Goal: Register for event/course

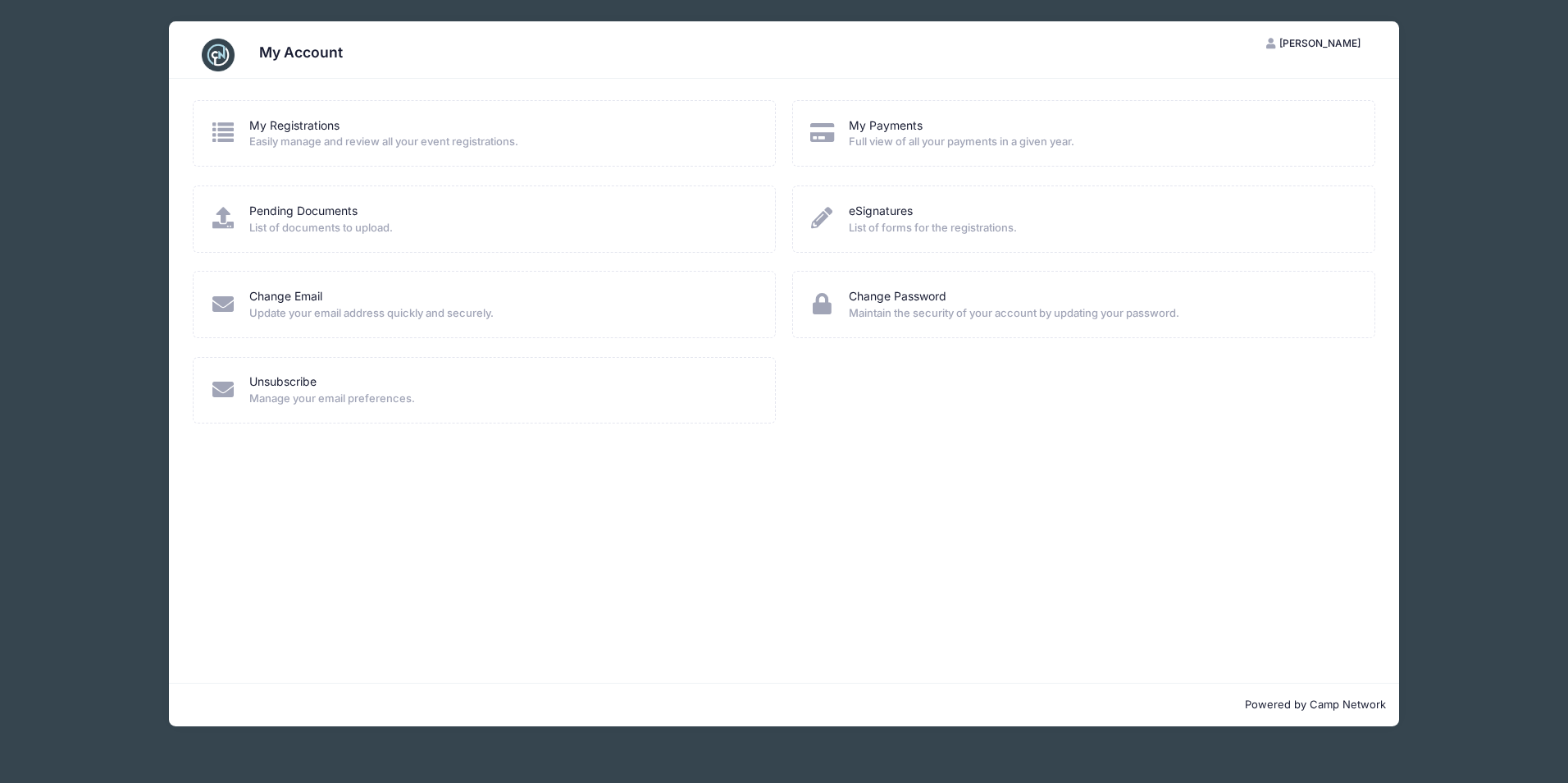
click at [341, 132] on div "My Registrations" at bounding box center [502, 125] width 505 height 17
click at [227, 131] on icon at bounding box center [223, 132] width 27 height 21
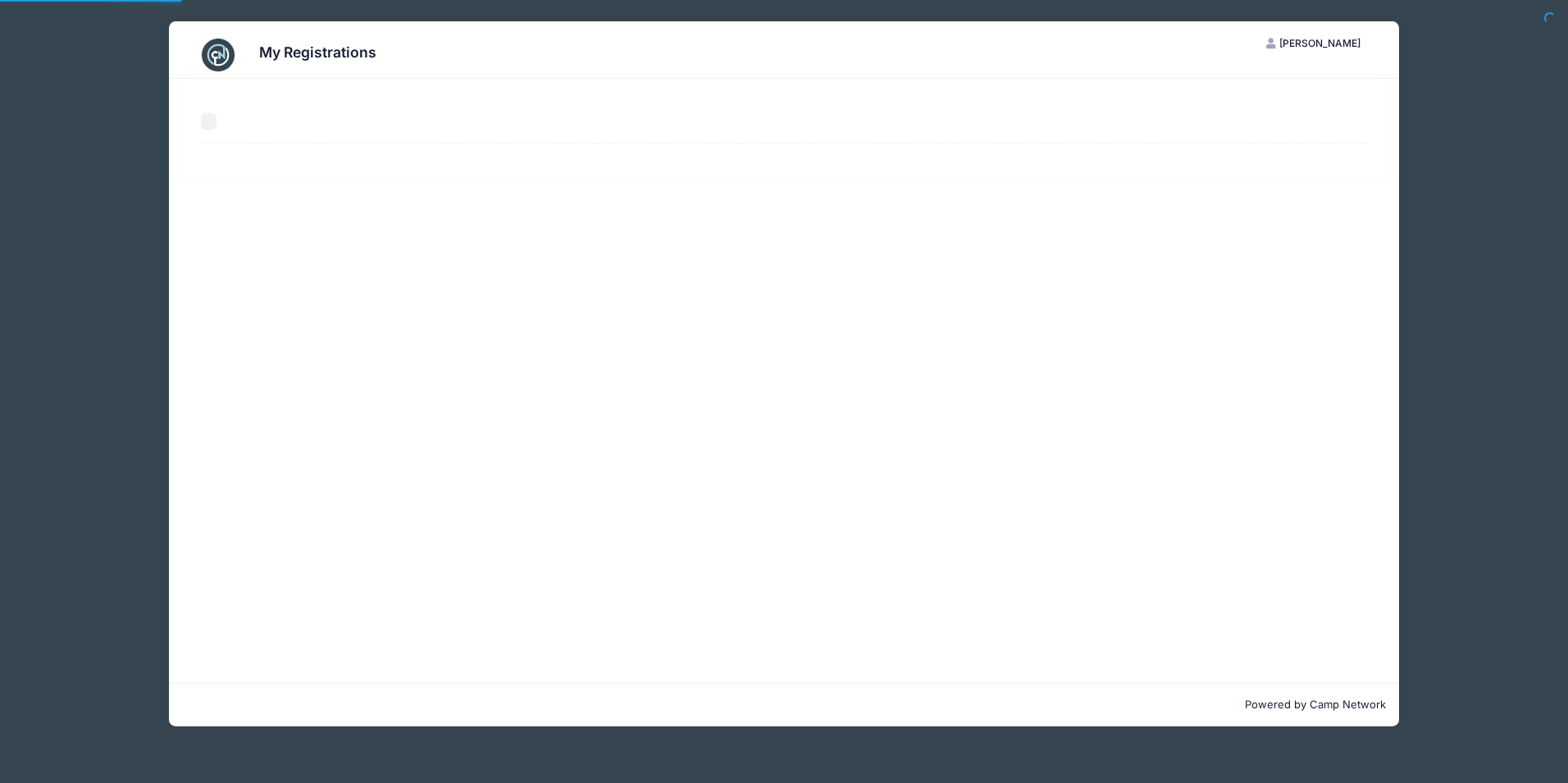
select select "50"
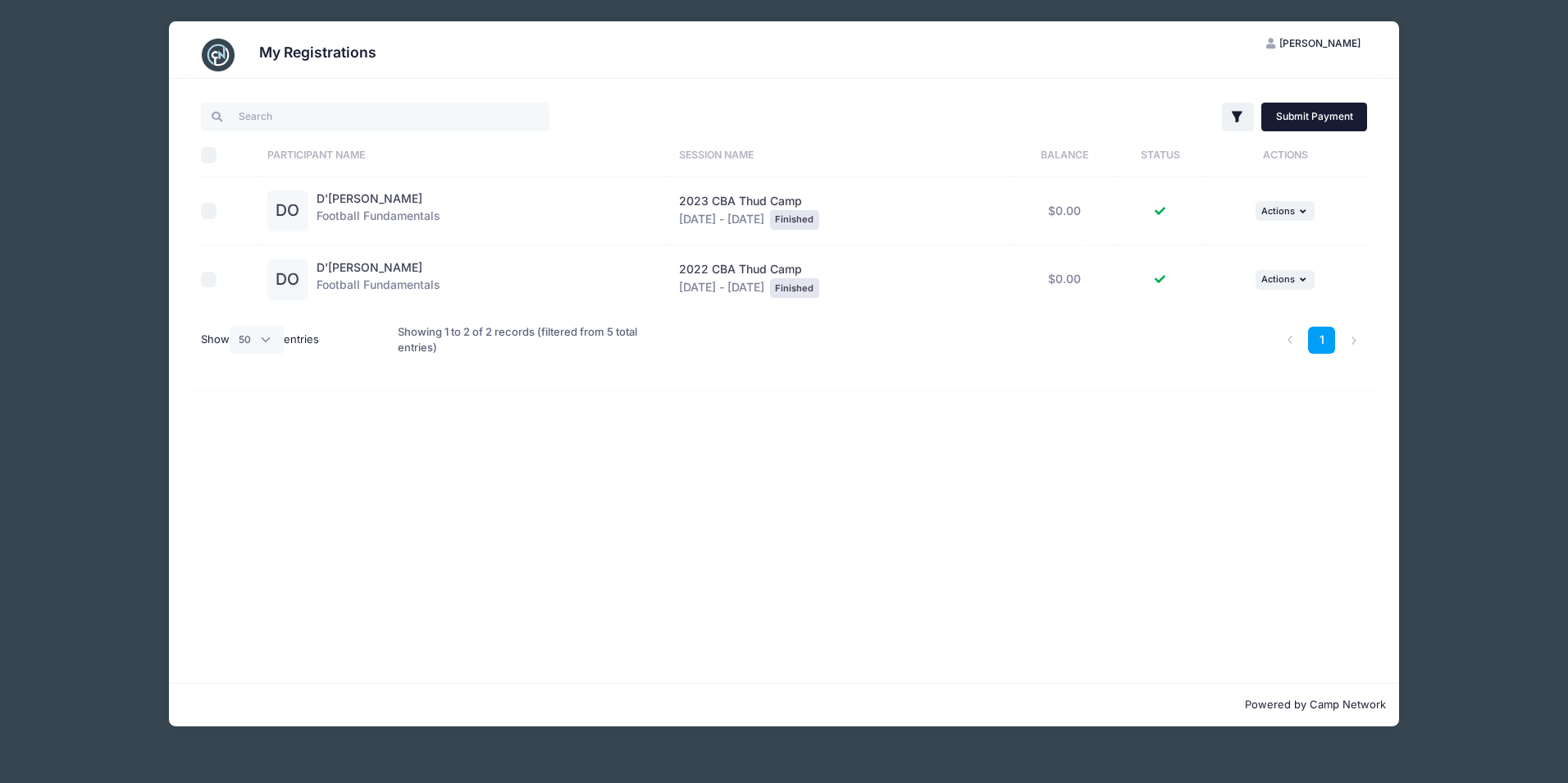
click at [1358, 106] on link "Submit Payment" at bounding box center [1314, 116] width 106 height 28
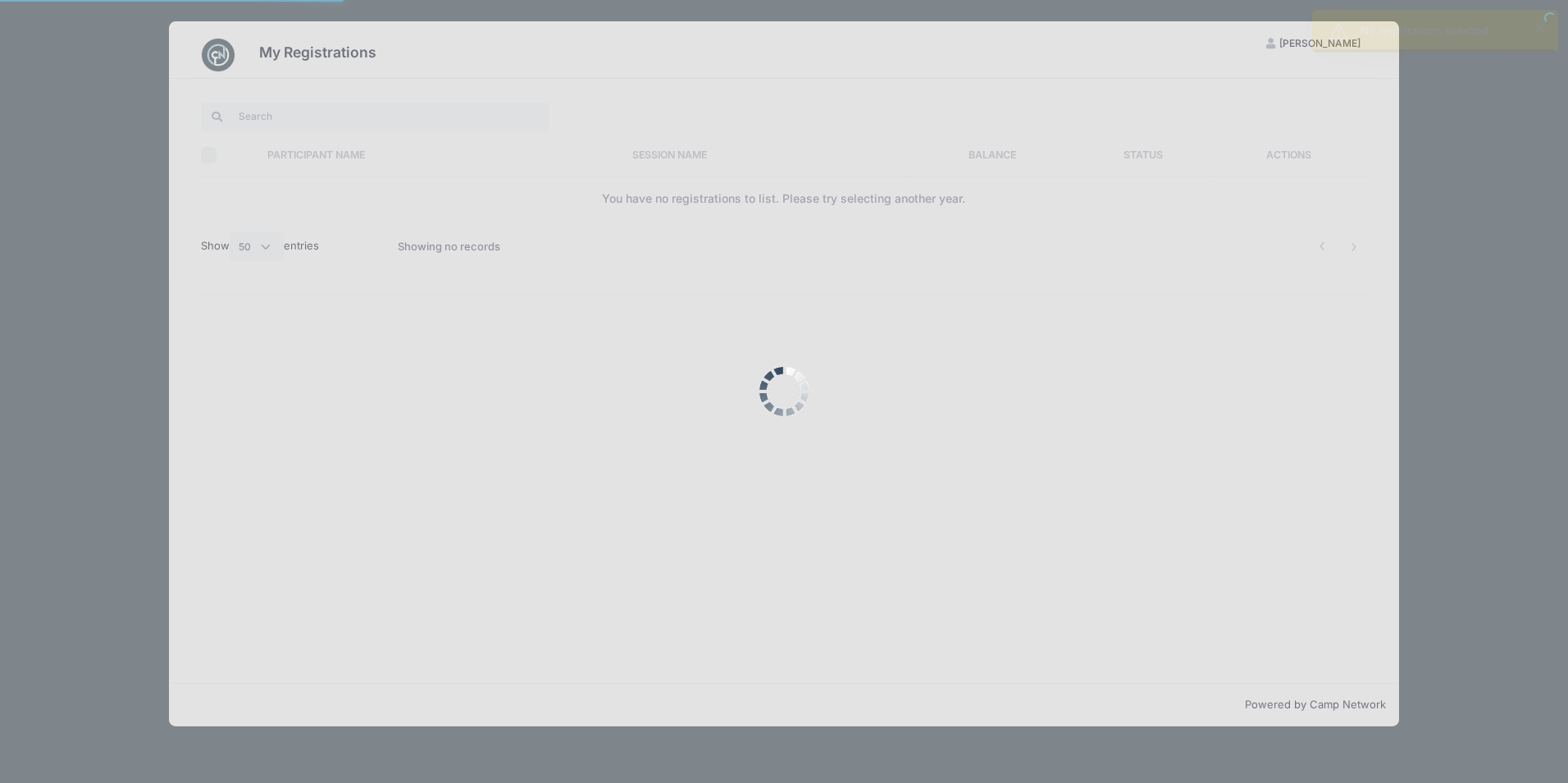
select select "50"
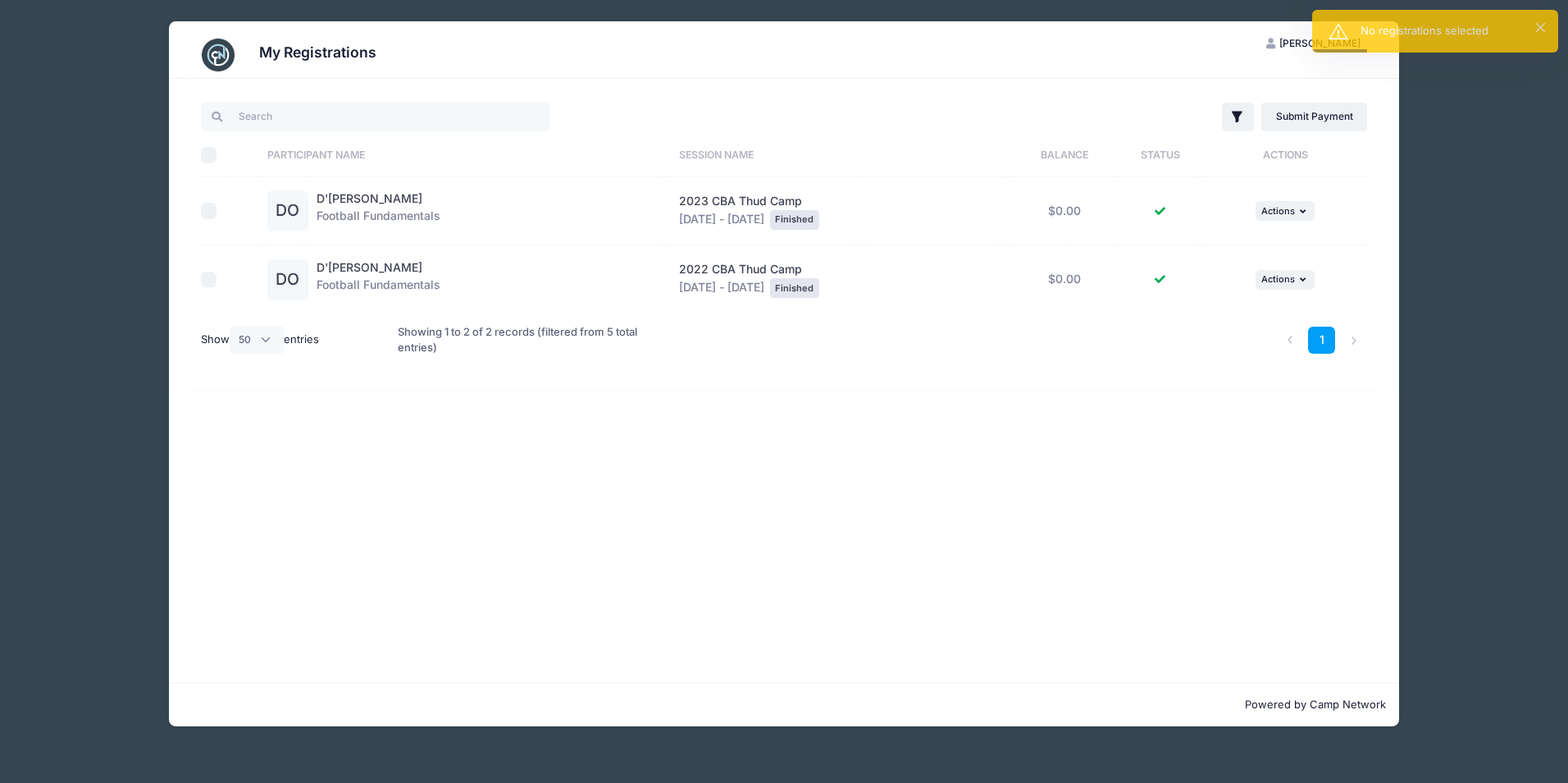
click at [325, 48] on h3 "My Registrations" at bounding box center [318, 52] width 117 height 17
click at [225, 59] on img at bounding box center [218, 54] width 33 height 33
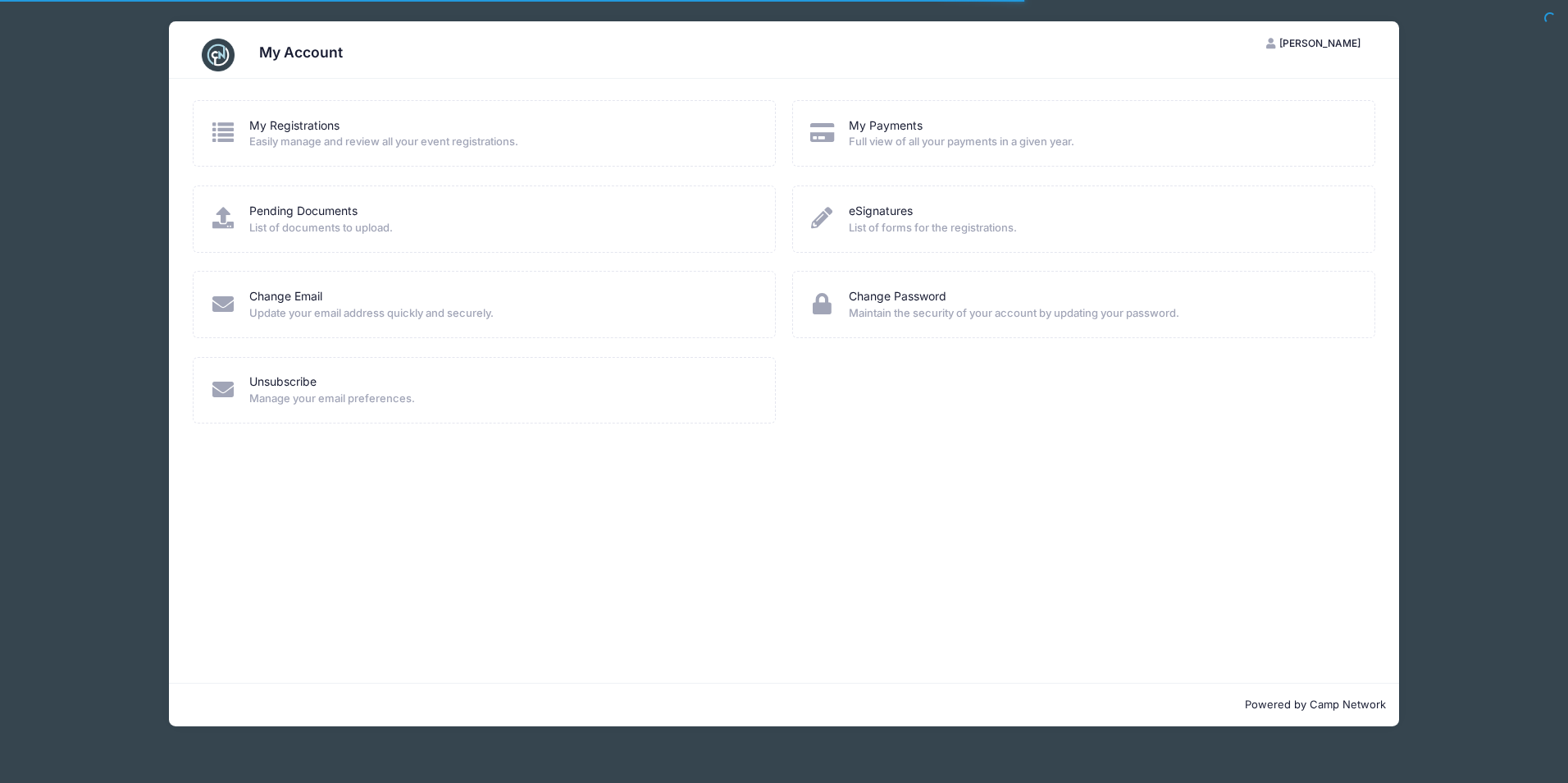
click at [338, 220] on span "List of documents to upload." at bounding box center [502, 228] width 505 height 16
click at [1409, 177] on div "My Account KJ Katrina Jones My Account Logout My Registrations Easily manage an…" at bounding box center [784, 373] width 1476 height 747
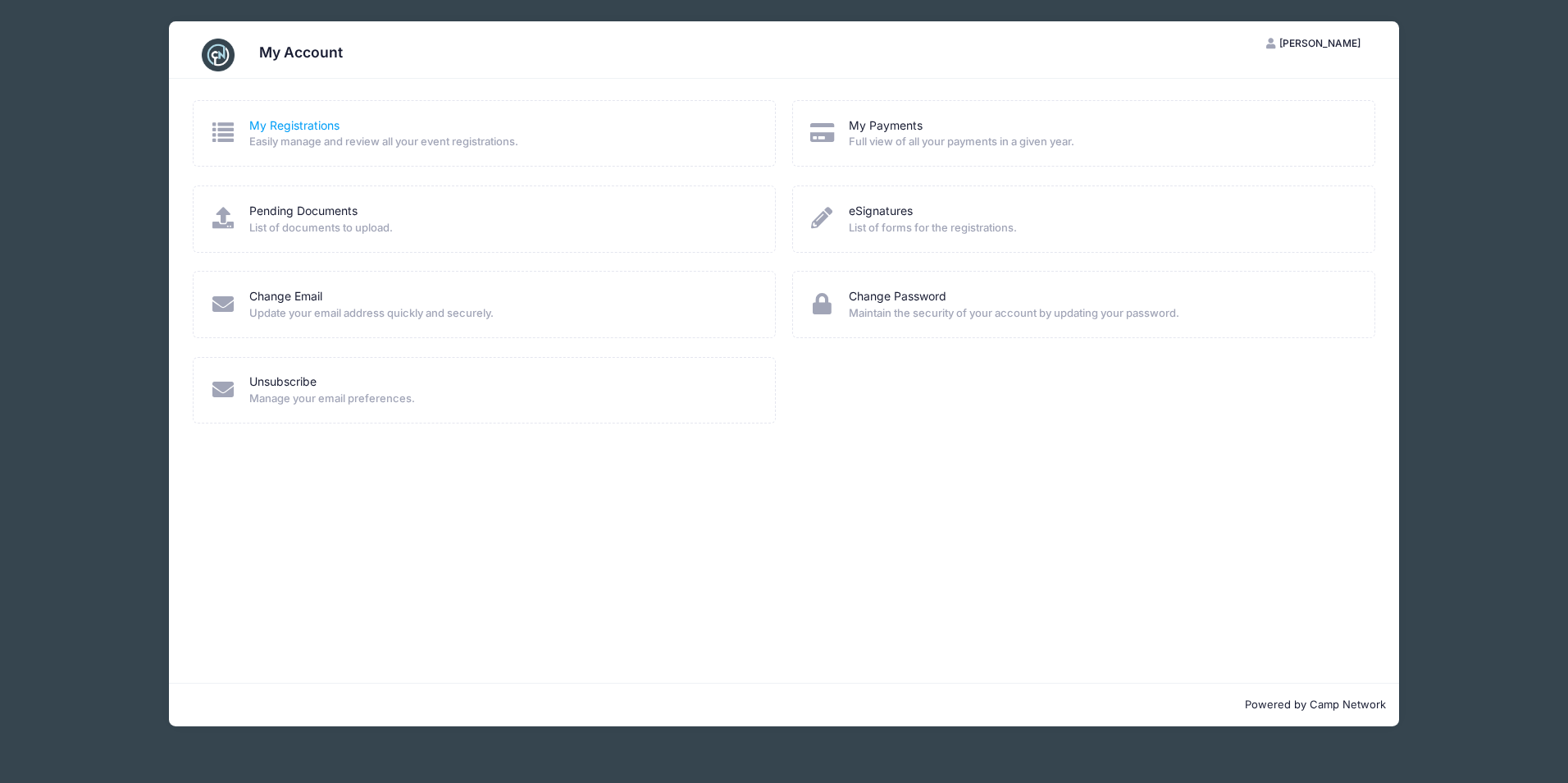
click at [318, 133] on link "My Registrations" at bounding box center [295, 125] width 91 height 17
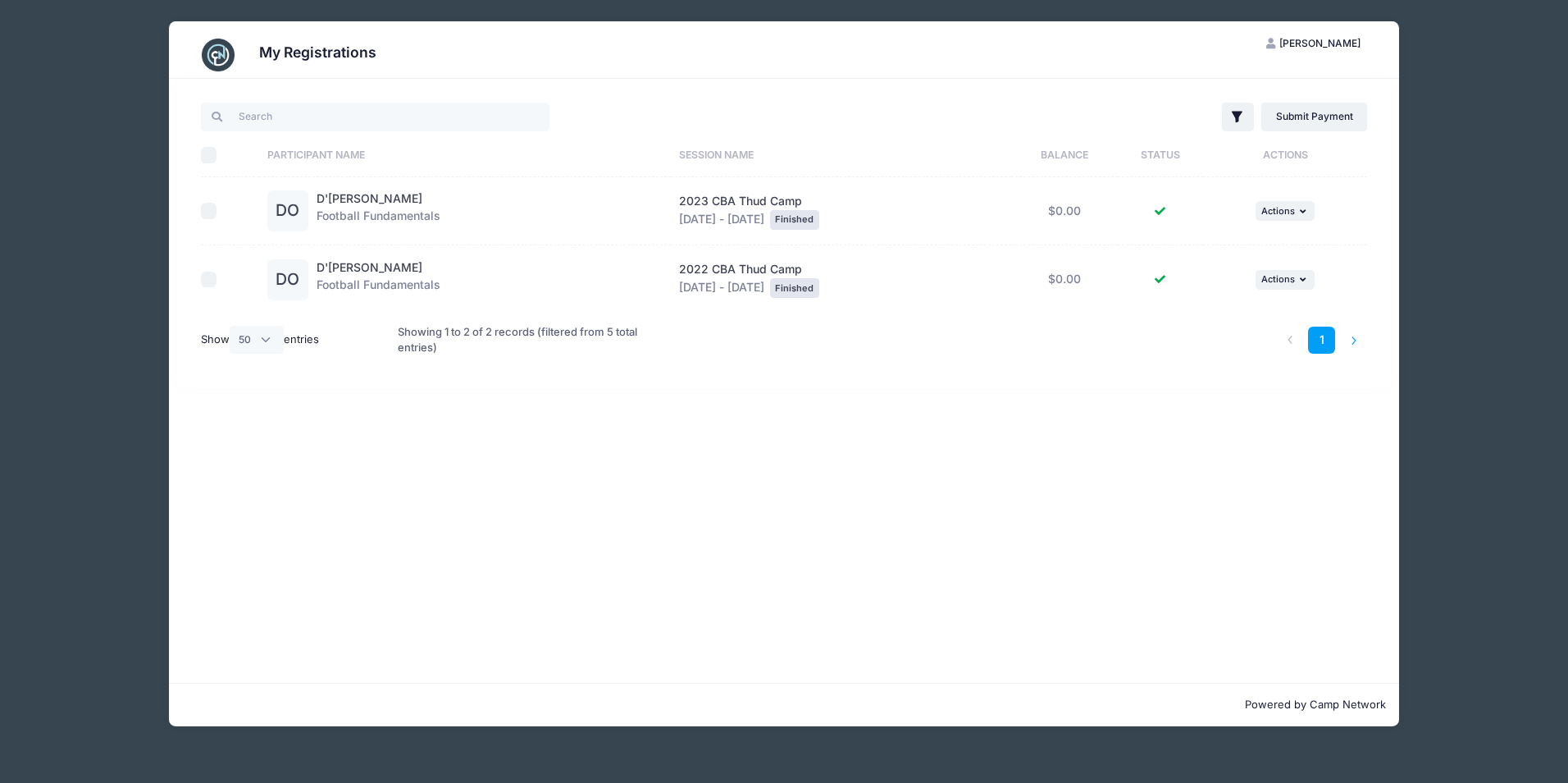
click at [1349, 344] on li at bounding box center [1353, 340] width 27 height 27
click at [1352, 340] on li at bounding box center [1353, 340] width 27 height 27
click at [271, 336] on select "All 10 25 50" at bounding box center [256, 339] width 54 height 28
click at [434, 352] on div "Showing 1 to 2 of 2 records (filtered from 5 total entries)" at bounding box center [537, 340] width 280 height 53
click at [270, 336] on select "All 10 25 50" at bounding box center [256, 339] width 54 height 28
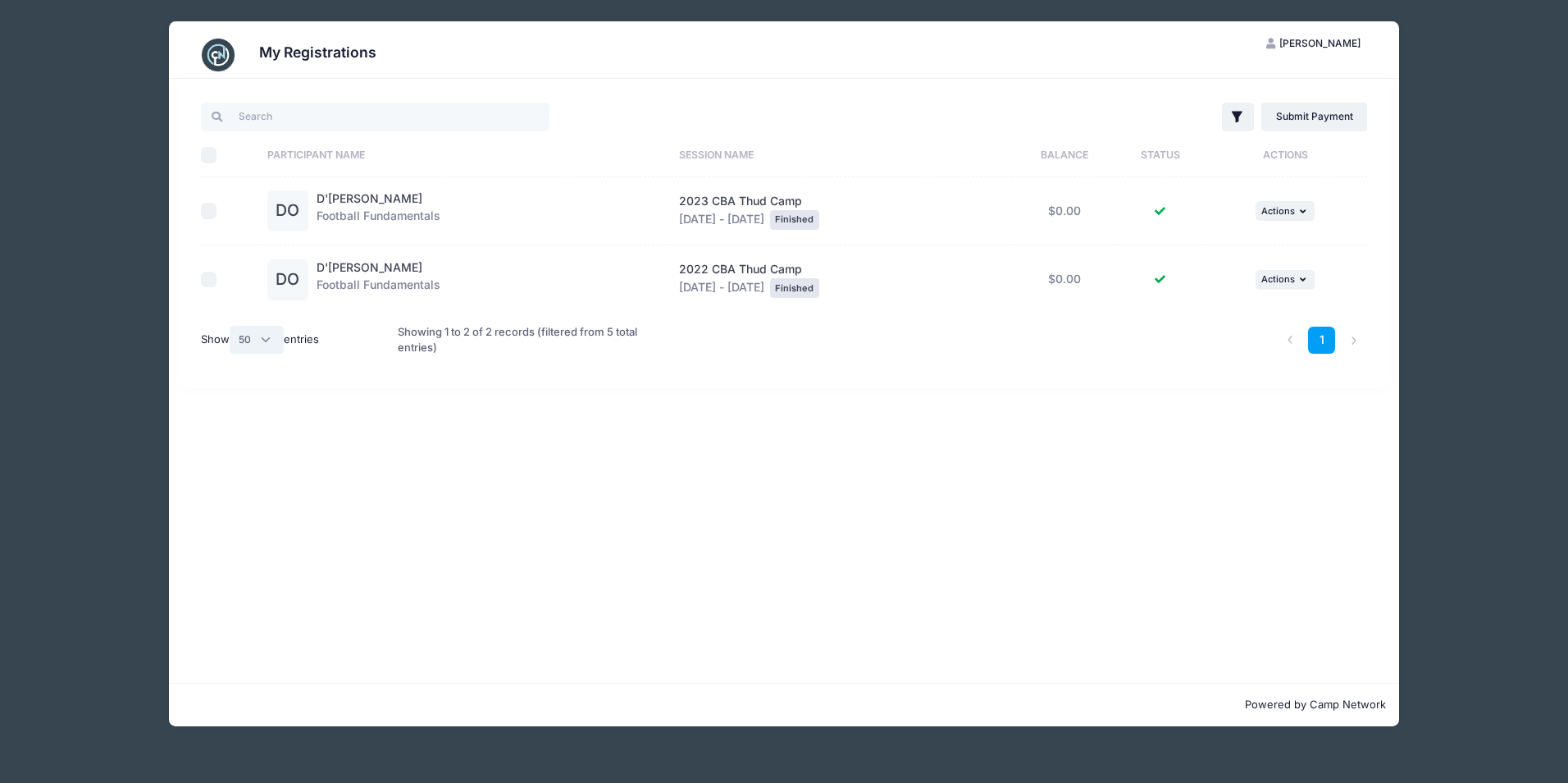
select select "-1"
click at [231, 325] on select "All 10 25 50" at bounding box center [256, 339] width 54 height 28
click at [1241, 124] on icon "button" at bounding box center [1238, 117] width 16 height 16
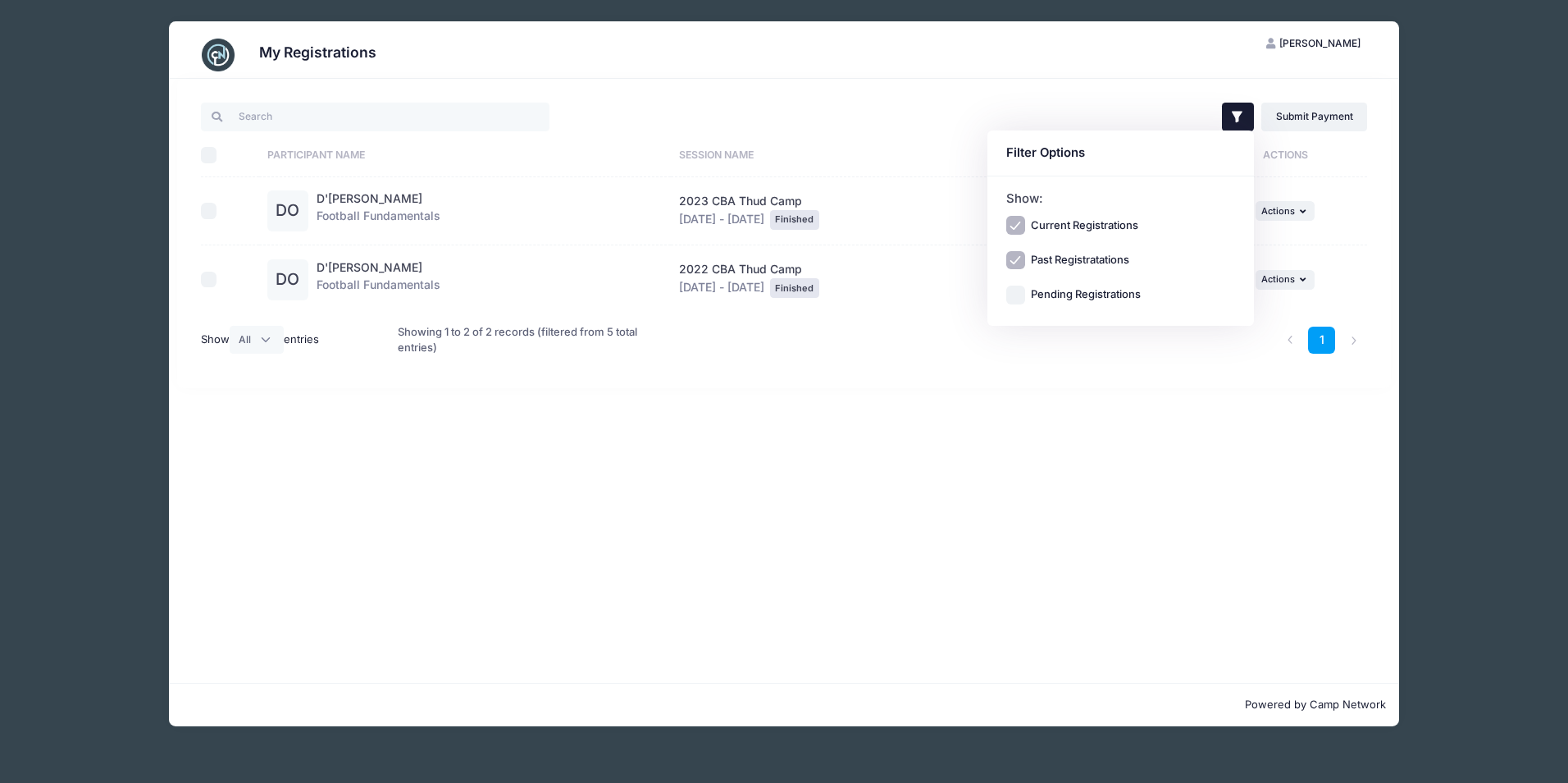
click at [1094, 304] on div "Pending Registrations" at bounding box center [1121, 294] width 229 height 19
click at [1091, 297] on label "Pending Registrations" at bounding box center [1086, 294] width 110 height 16
click at [1025, 297] on input "Pending Registrations" at bounding box center [1015, 294] width 19 height 19
checkbox input "true"
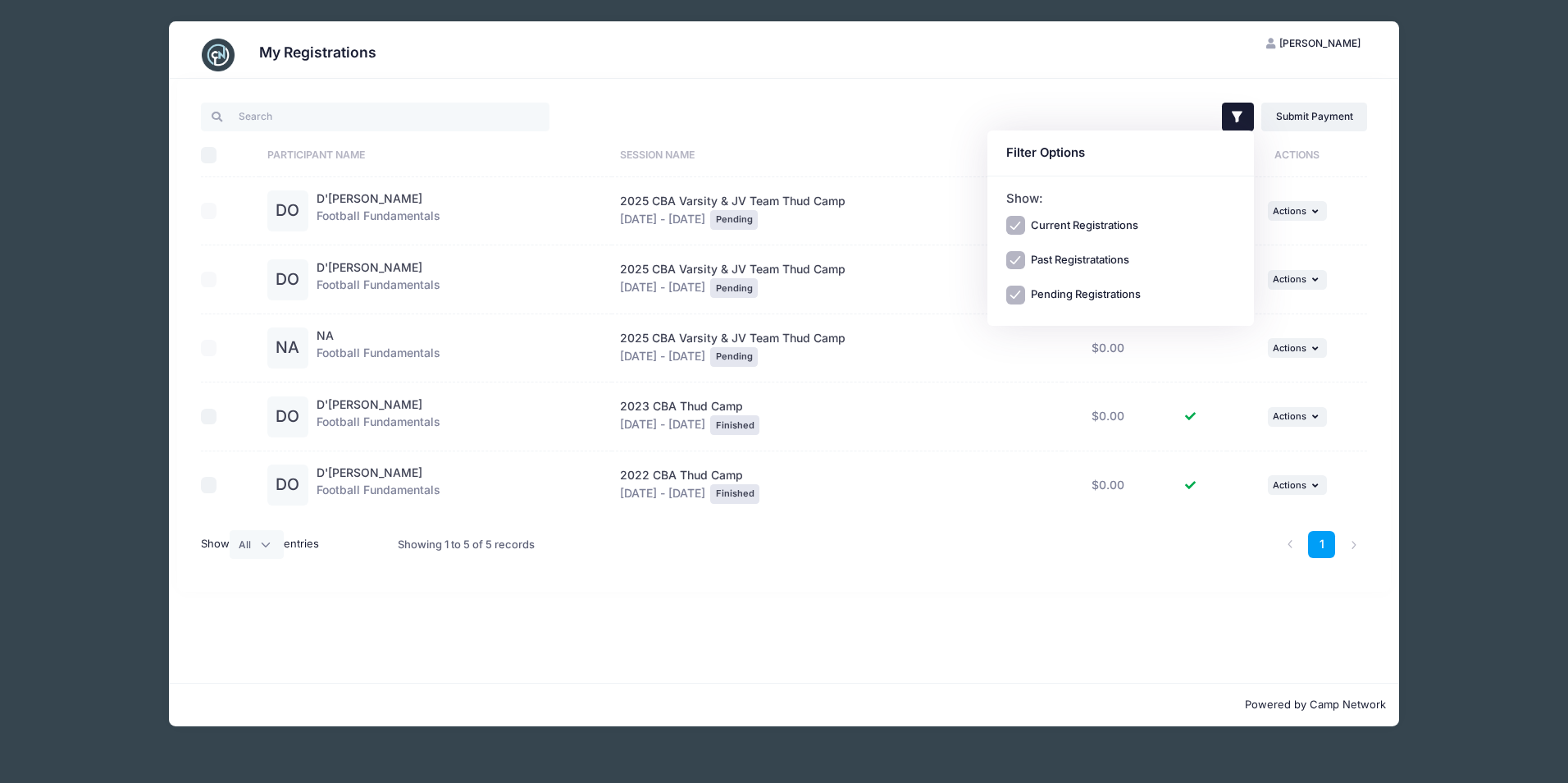
click at [890, 563] on div "1" at bounding box center [1031, 544] width 689 height 52
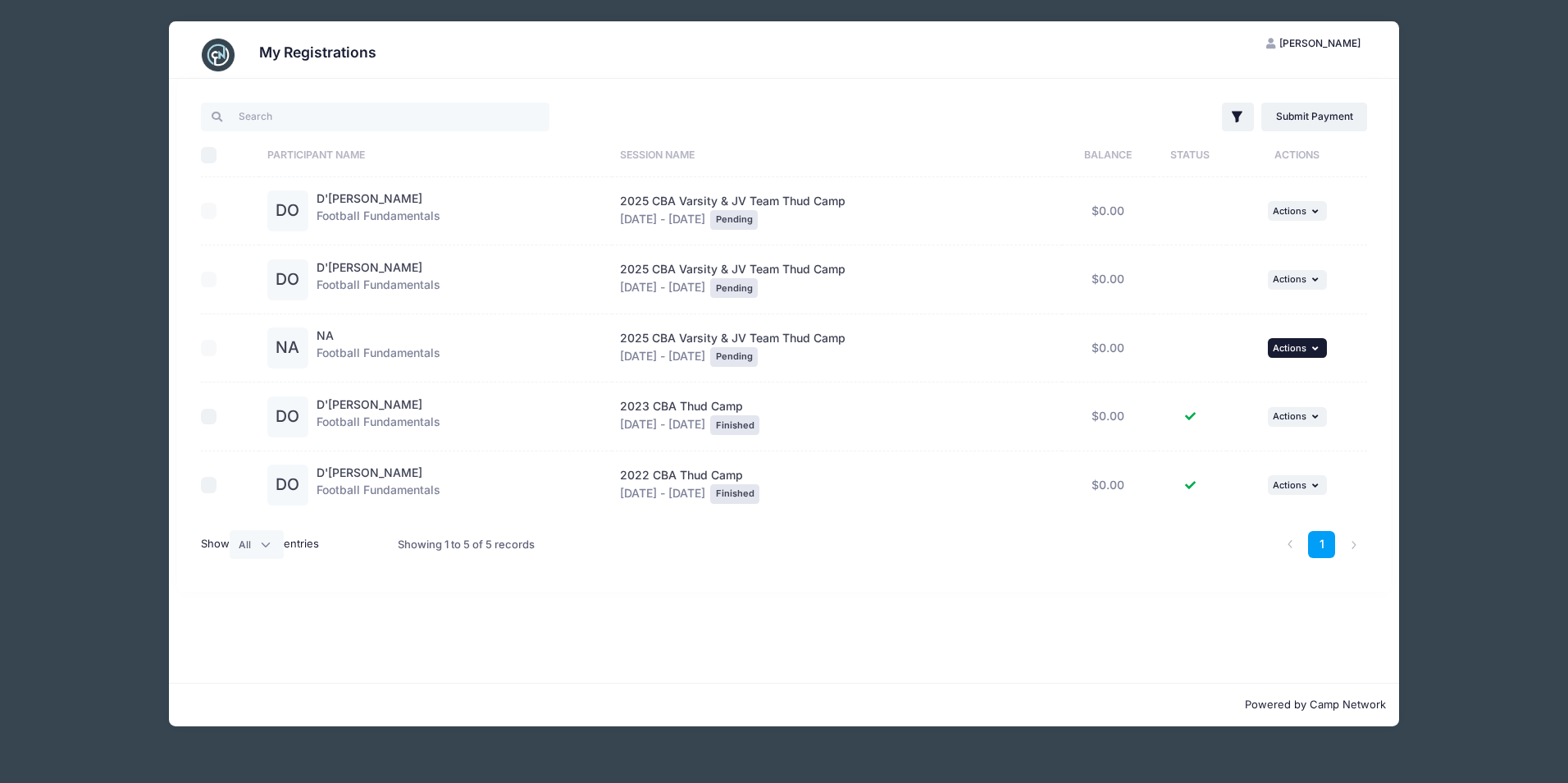
click at [1303, 350] on span "Actions" at bounding box center [1290, 348] width 34 height 12
click at [1238, 382] on link "Continue" at bounding box center [1244, 383] width 148 height 31
click at [1317, 209] on icon "button" at bounding box center [1317, 212] width 10 height 9
click at [1215, 239] on link "Continue" at bounding box center [1244, 246] width 148 height 31
click at [1306, 270] on button "... Actions" at bounding box center [1297, 280] width 59 height 20
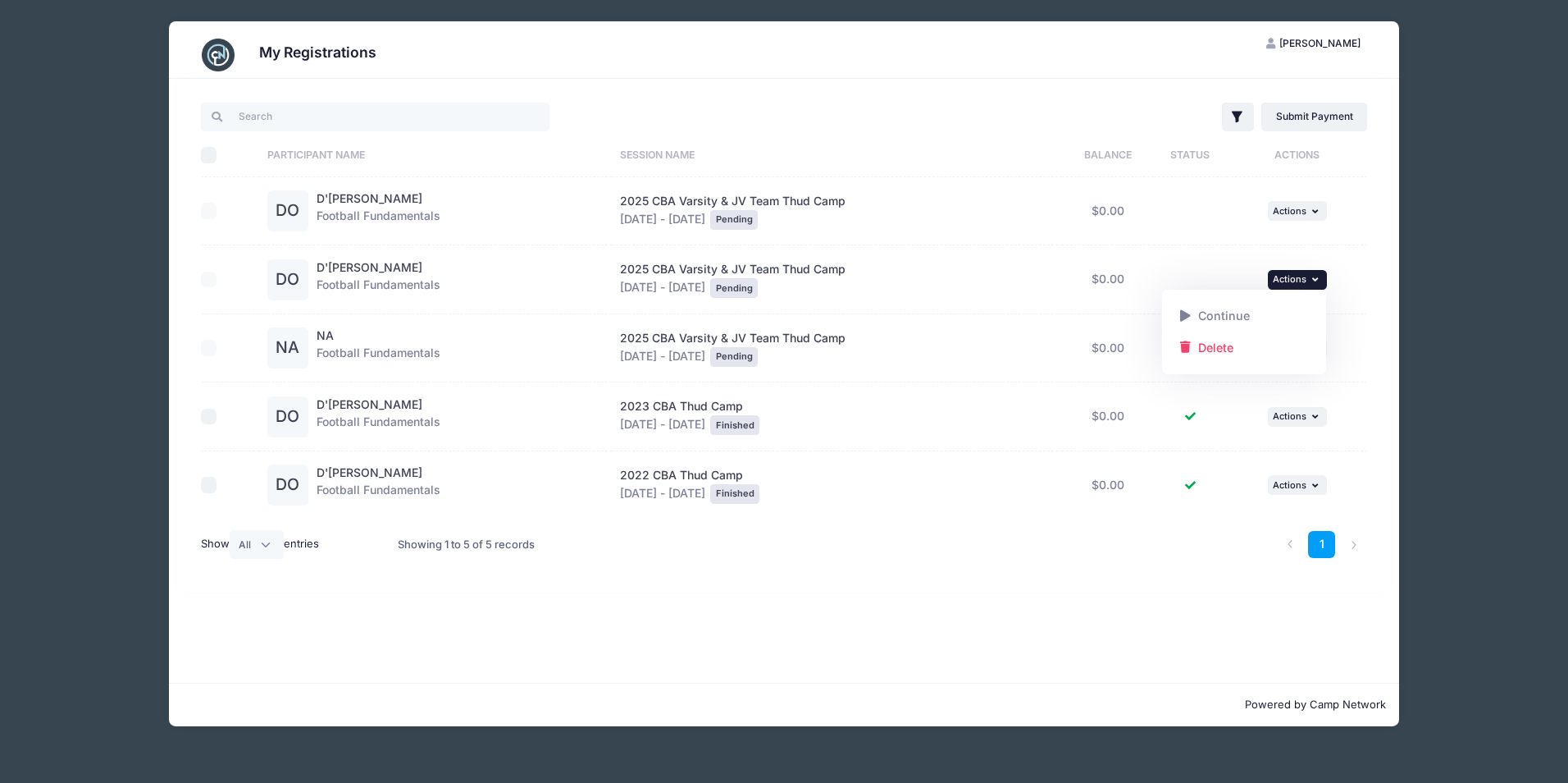
click at [1479, 245] on div "My Registrations KJ Katrina Jones My Account Logout Filter Filter Options Show:…" at bounding box center [784, 373] width 1476 height 747
click at [1342, 45] on span "[PERSON_NAME]" at bounding box center [1319, 44] width 81 height 12
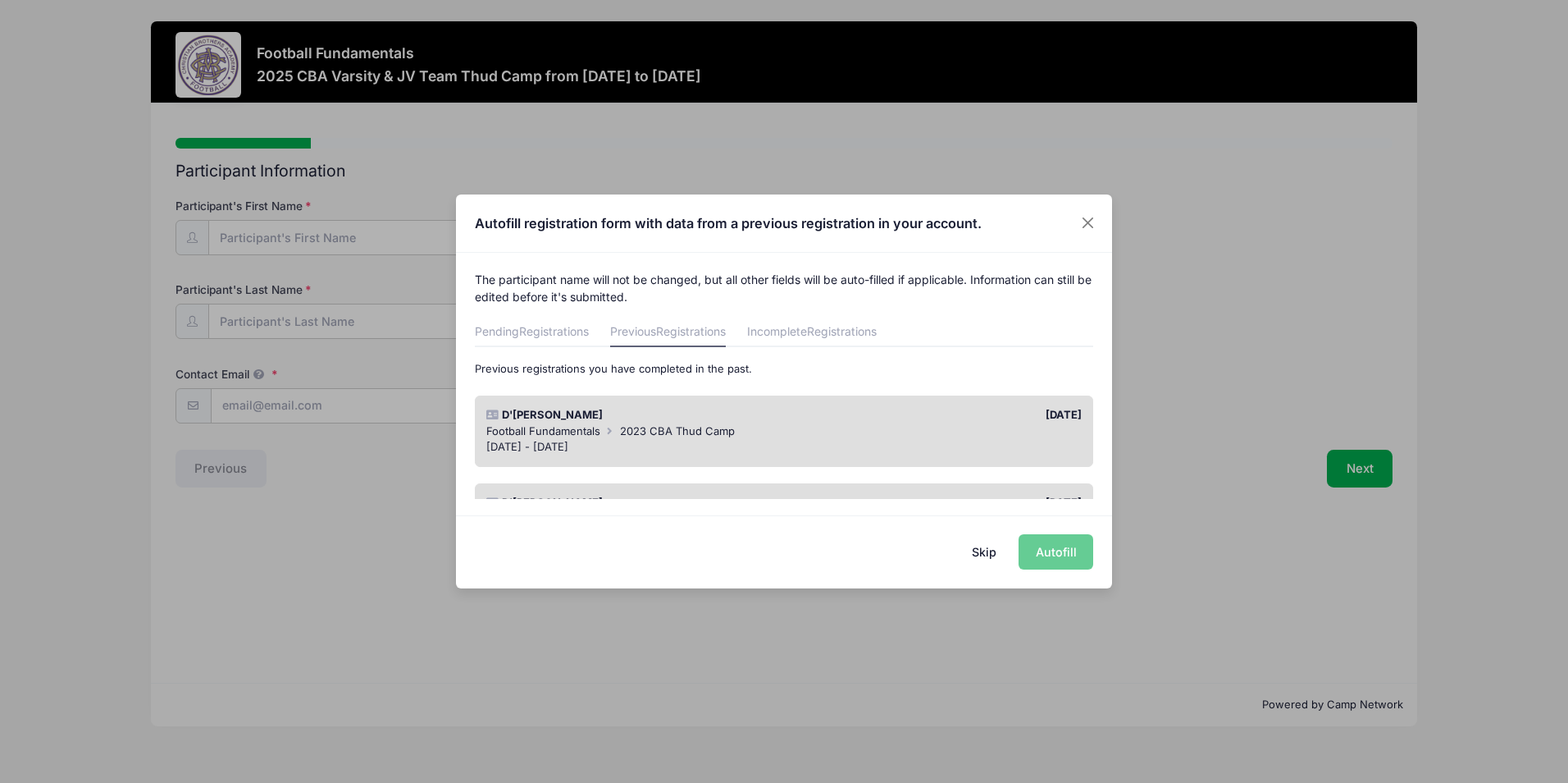
scroll to position [82, 0]
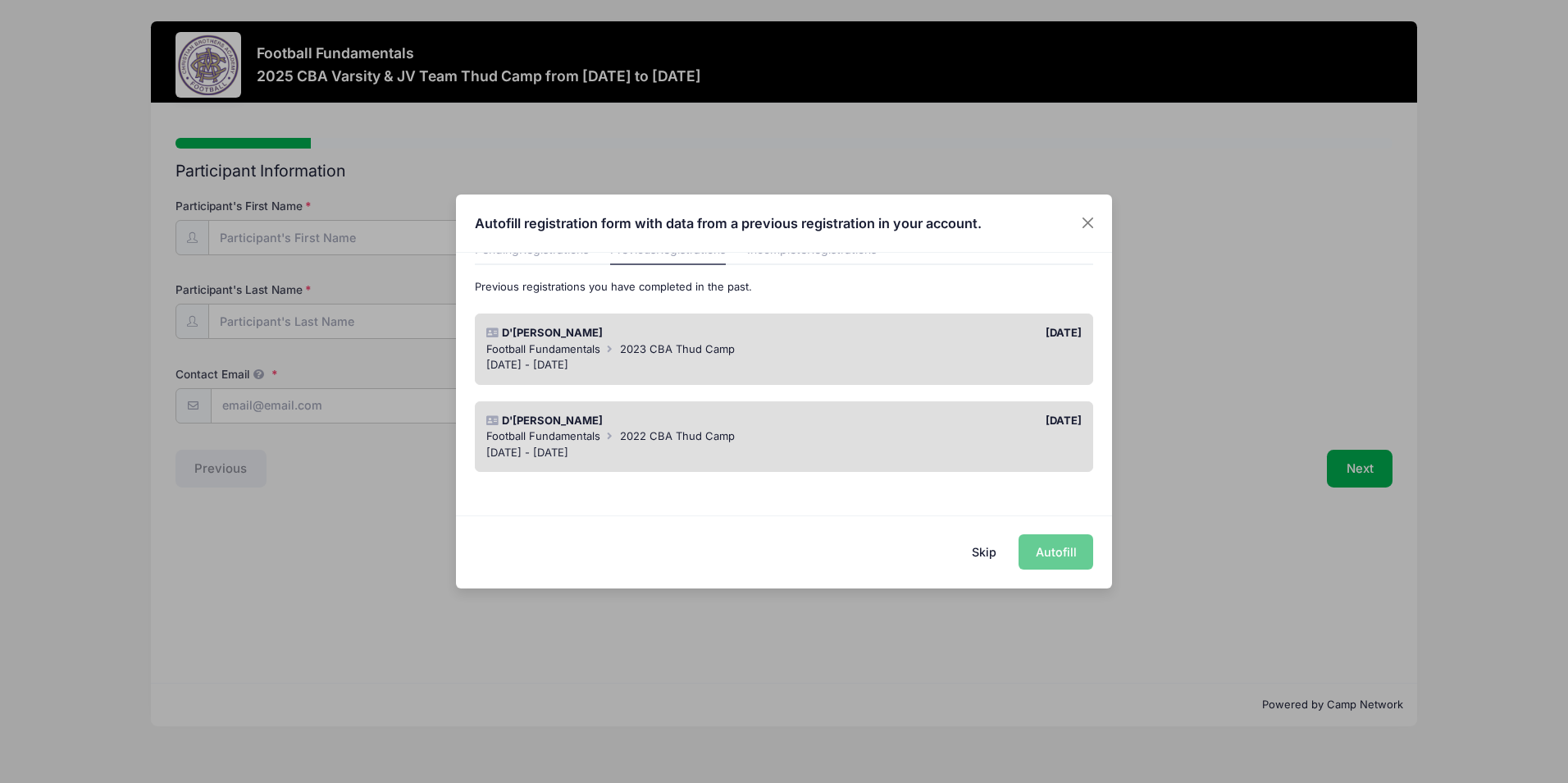
click at [986, 549] on button "Skip" at bounding box center [984, 552] width 59 height 36
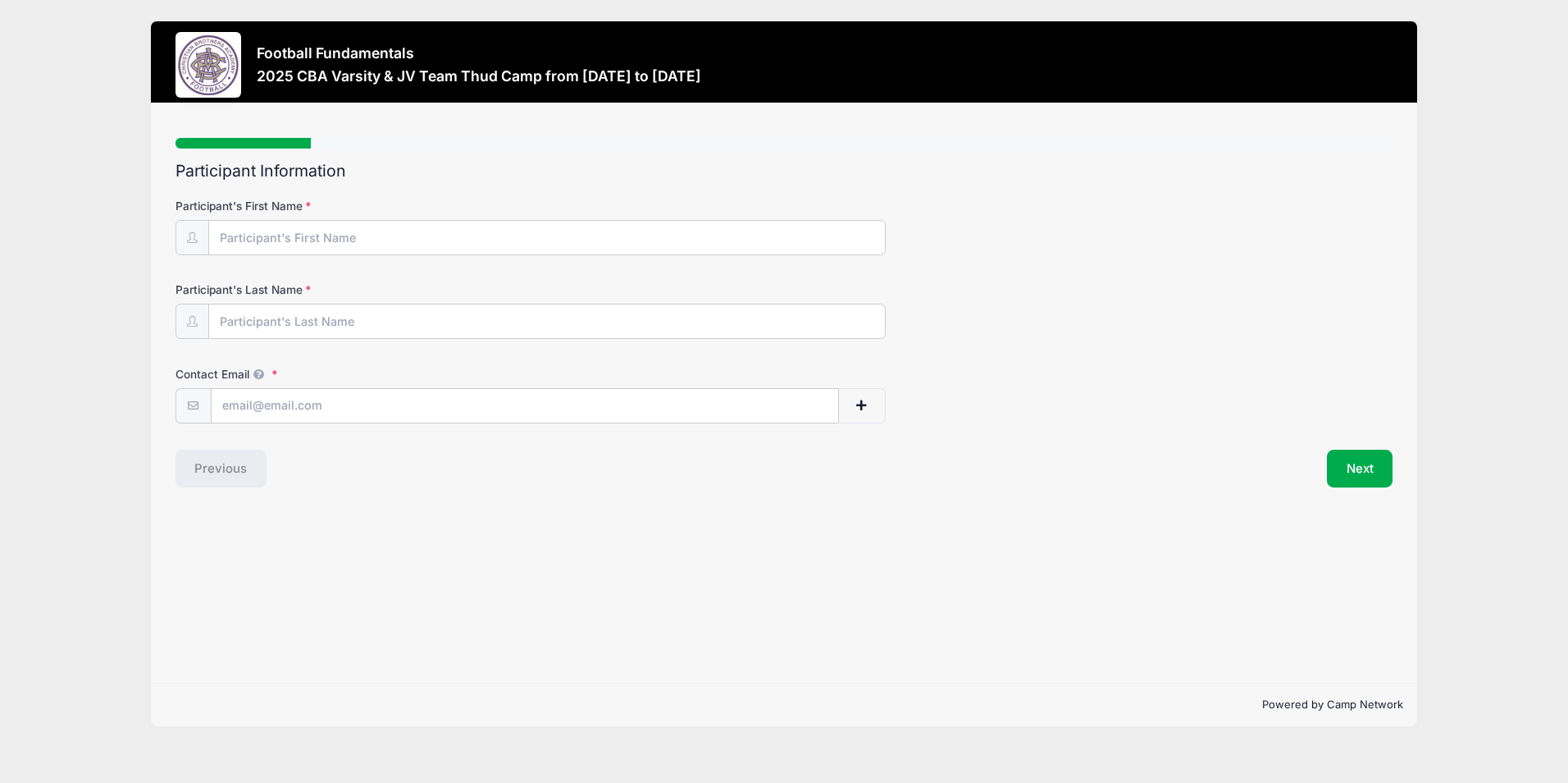
click at [243, 475] on div "Previous" at bounding box center [475, 468] width 617 height 37
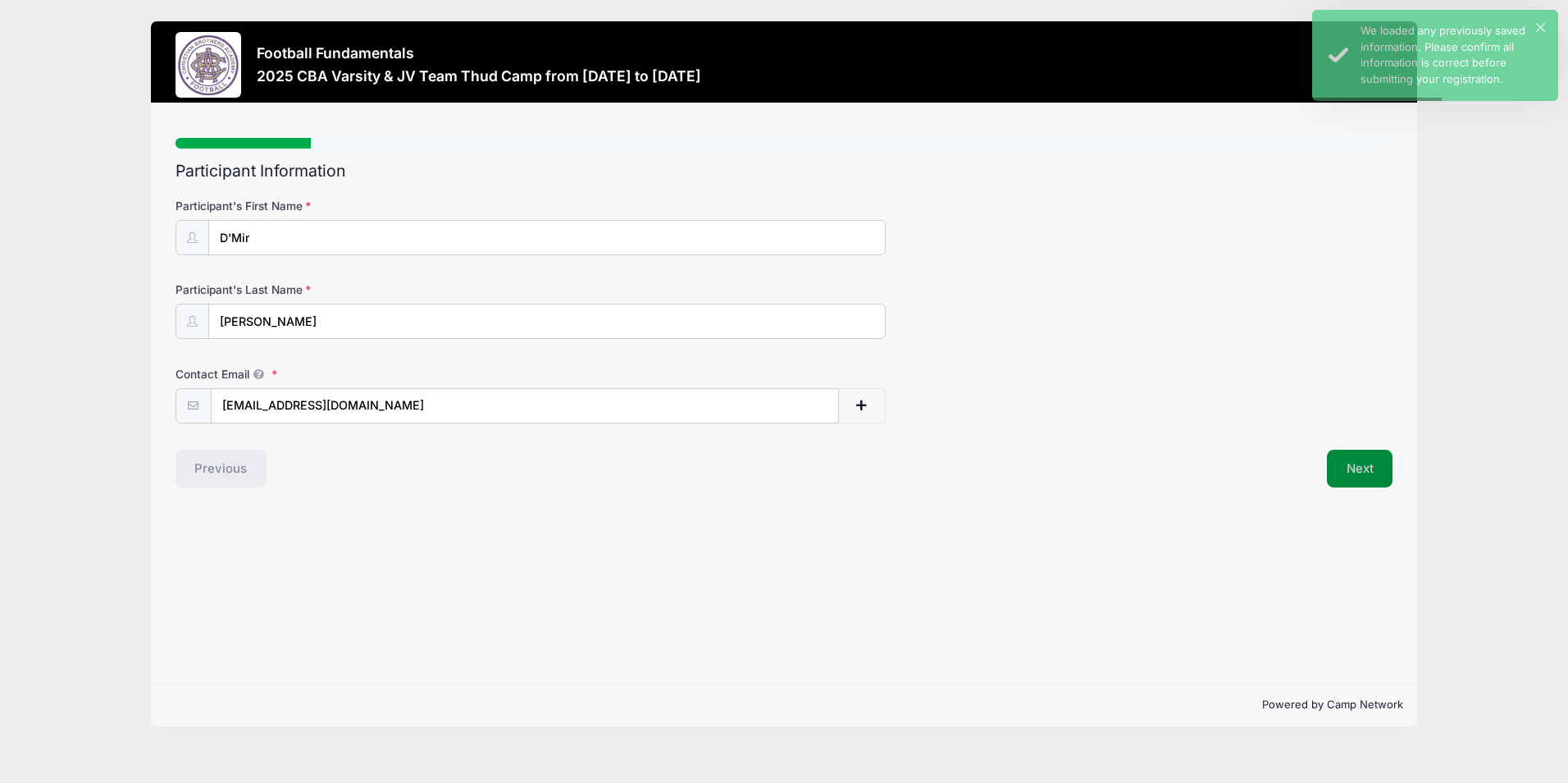
click at [1360, 465] on button "Next" at bounding box center [1360, 468] width 67 height 37
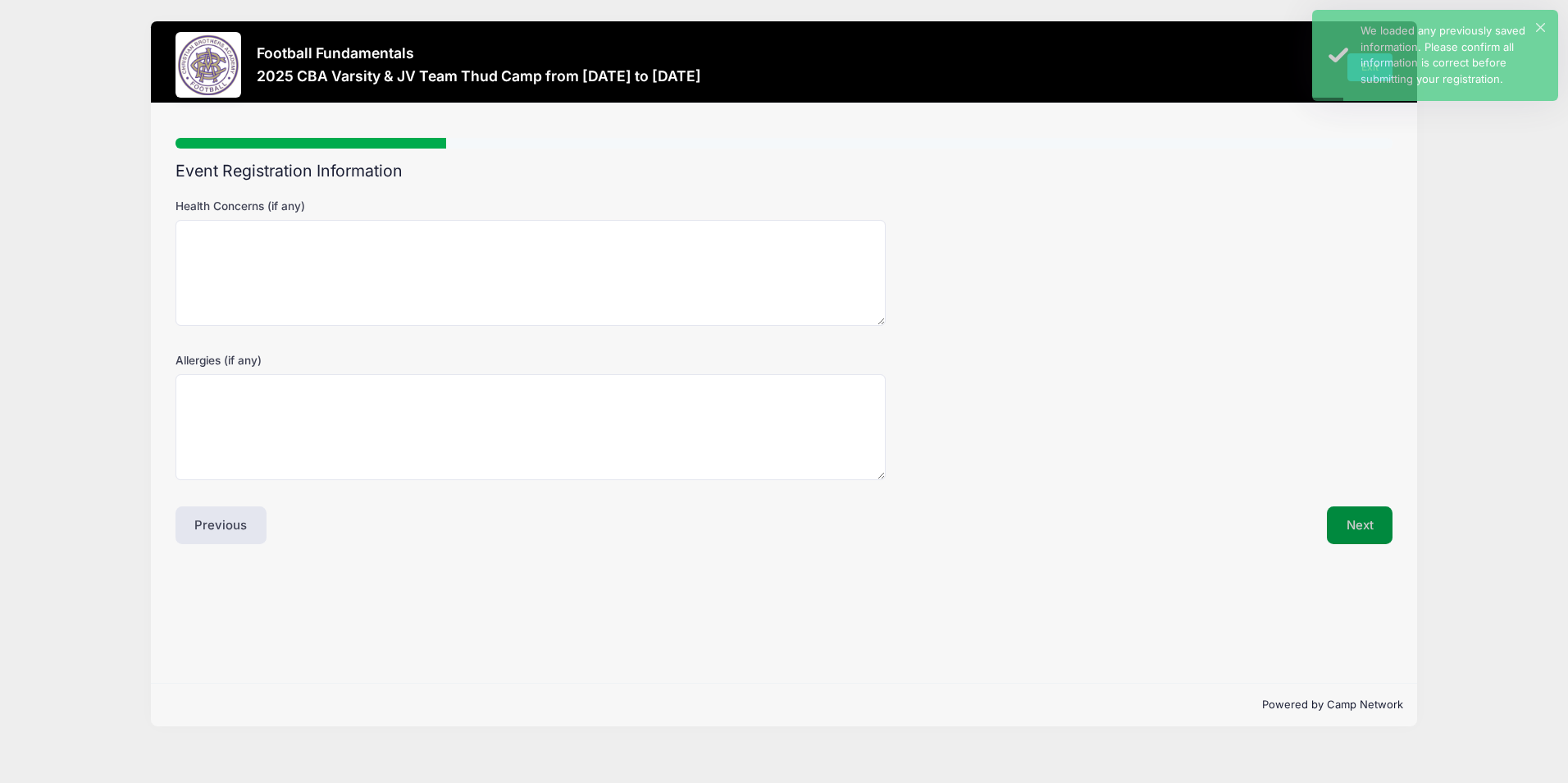
click at [1347, 527] on button "Next" at bounding box center [1360, 525] width 67 height 37
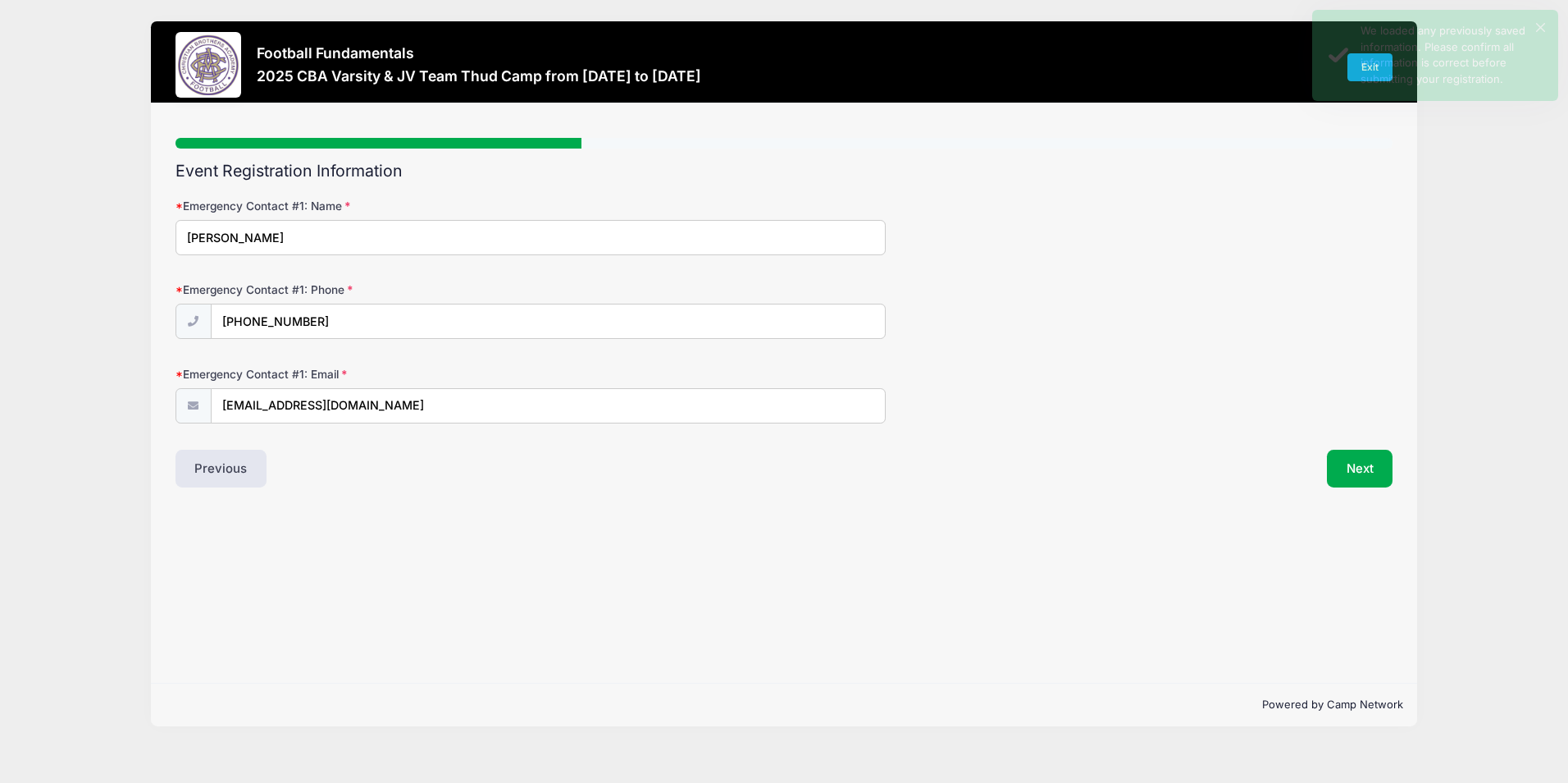
drag, startPoint x: 1375, startPoint y: 529, endPoint x: 1372, endPoint y: 499, distance: 30.1
click at [1376, 529] on div "Step 3 /7 Step 1 Step 2 Step 3 Step 4 Step 5 Step 6 Policies Extra Items Summar…" at bounding box center [784, 393] width 1265 height 579
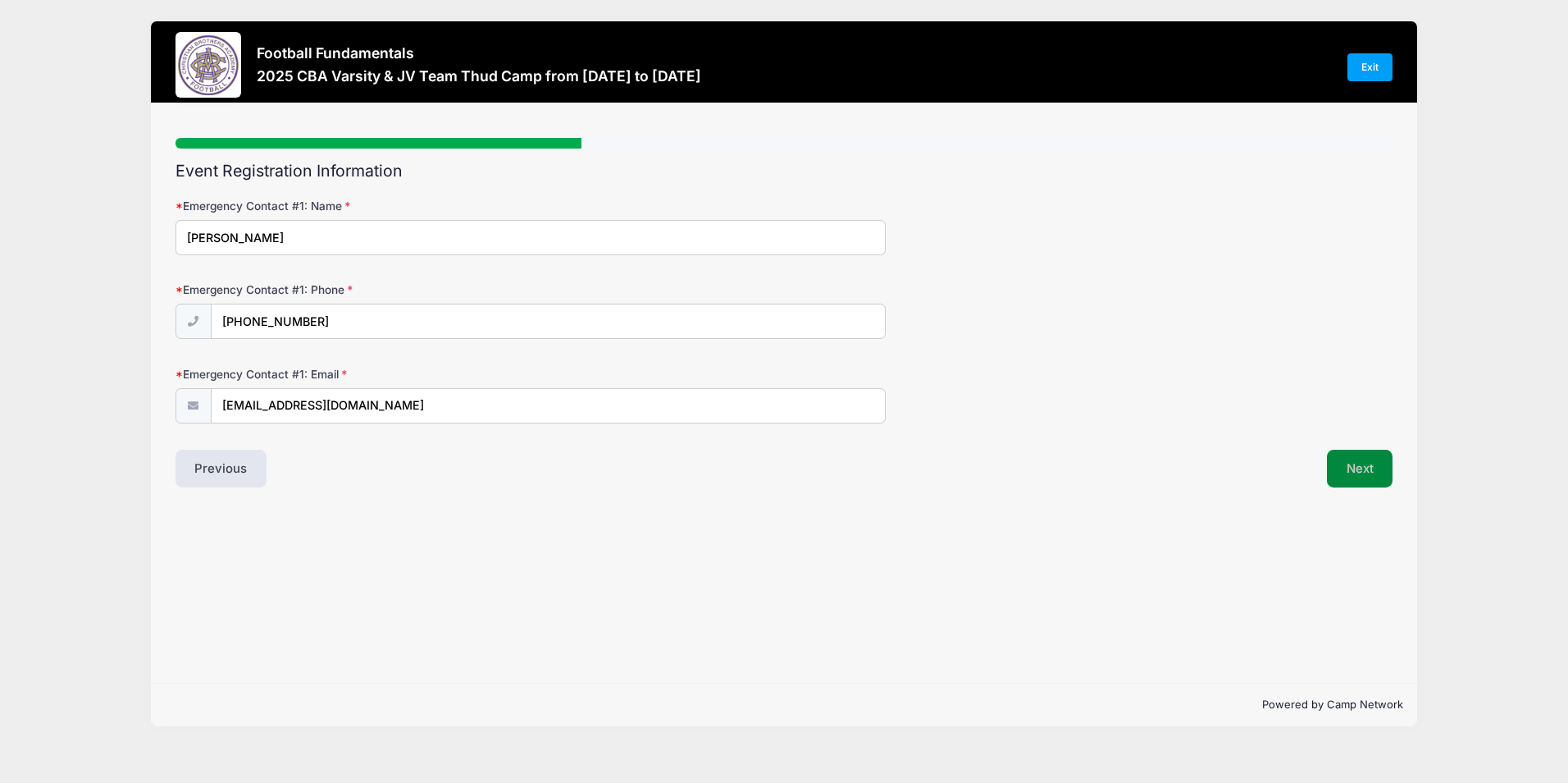
click at [1371, 471] on button "Next" at bounding box center [1360, 468] width 67 height 37
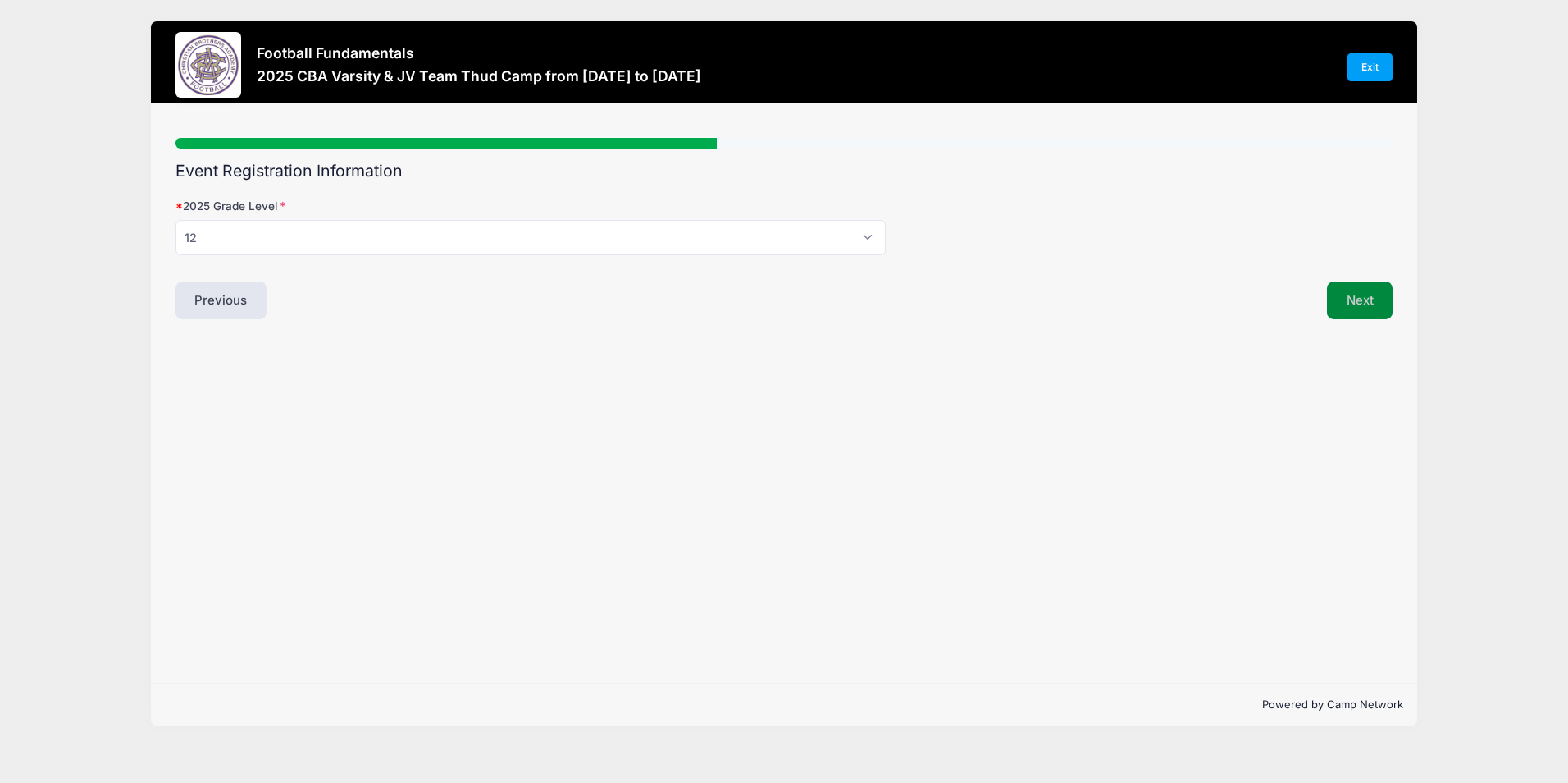
click at [1357, 302] on button "Next" at bounding box center [1360, 300] width 67 height 37
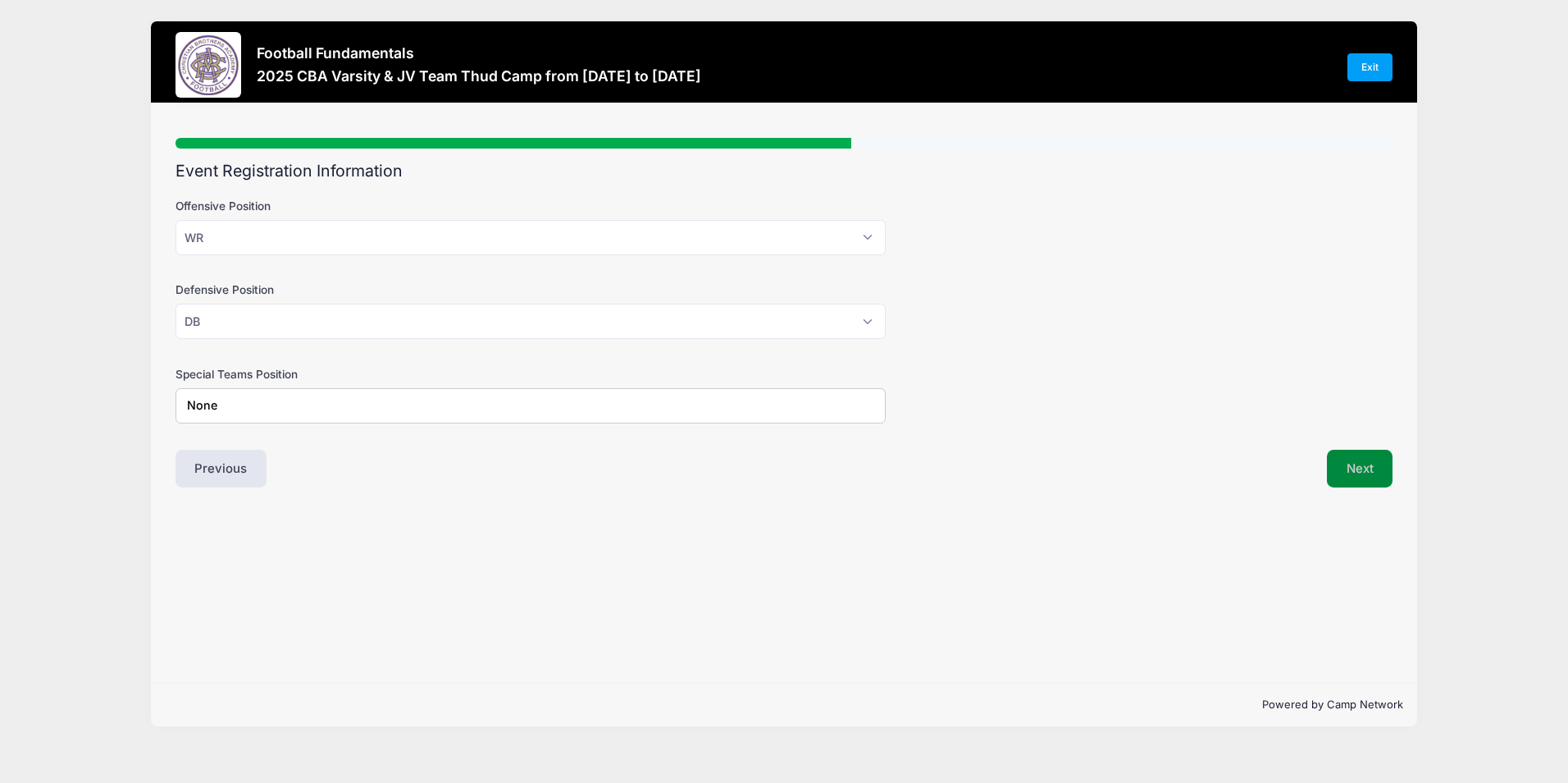
click at [1357, 475] on button "Next" at bounding box center [1360, 468] width 67 height 37
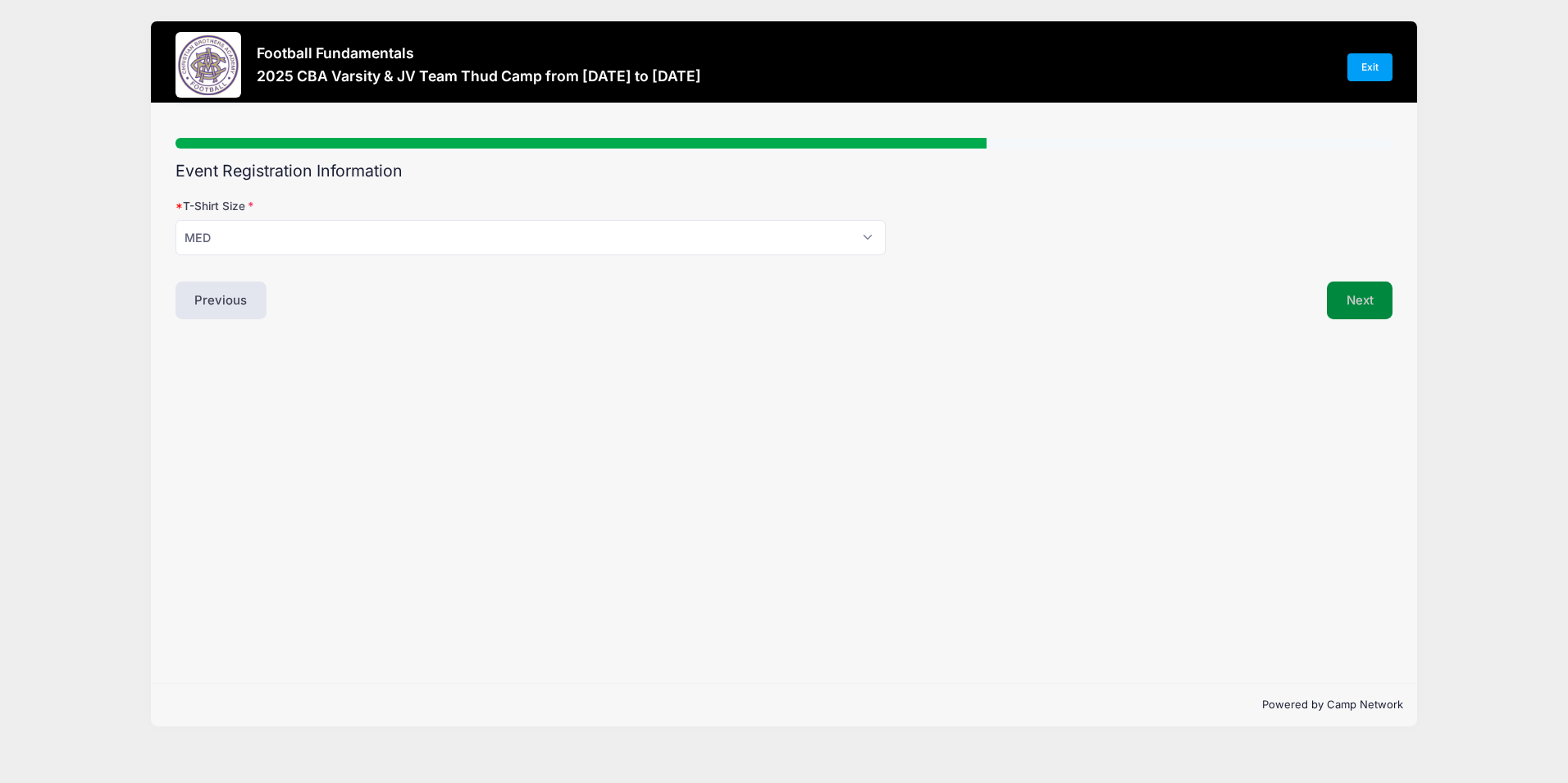
click at [1354, 304] on button "Next" at bounding box center [1360, 300] width 67 height 37
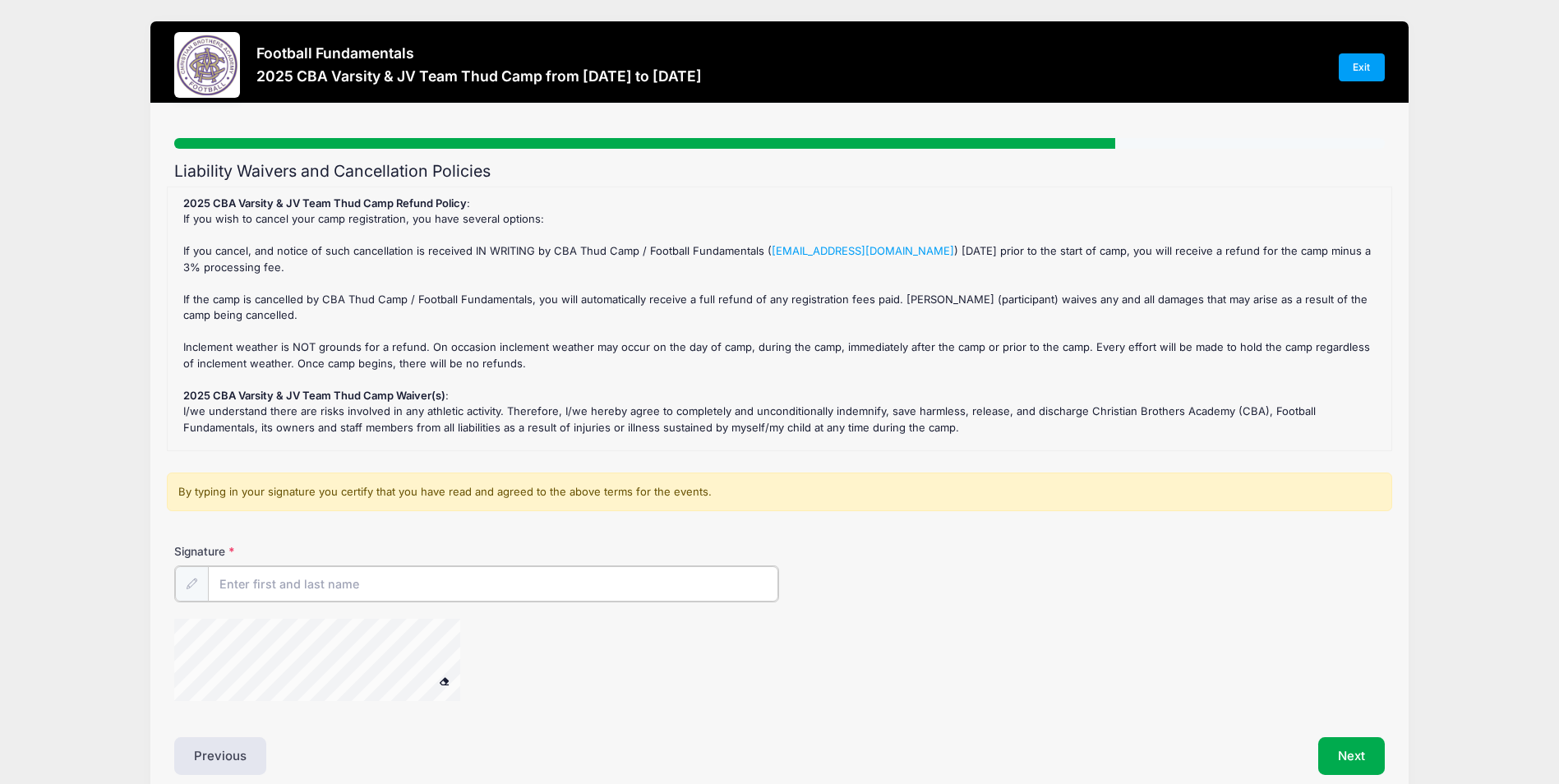
click at [307, 588] on input "Signature" at bounding box center [493, 584] width 571 height 36
type input "[PERSON_NAME]"
click at [551, 675] on div at bounding box center [578, 660] width 807 height 87
click at [1343, 763] on button "Next" at bounding box center [1352, 754] width 67 height 37
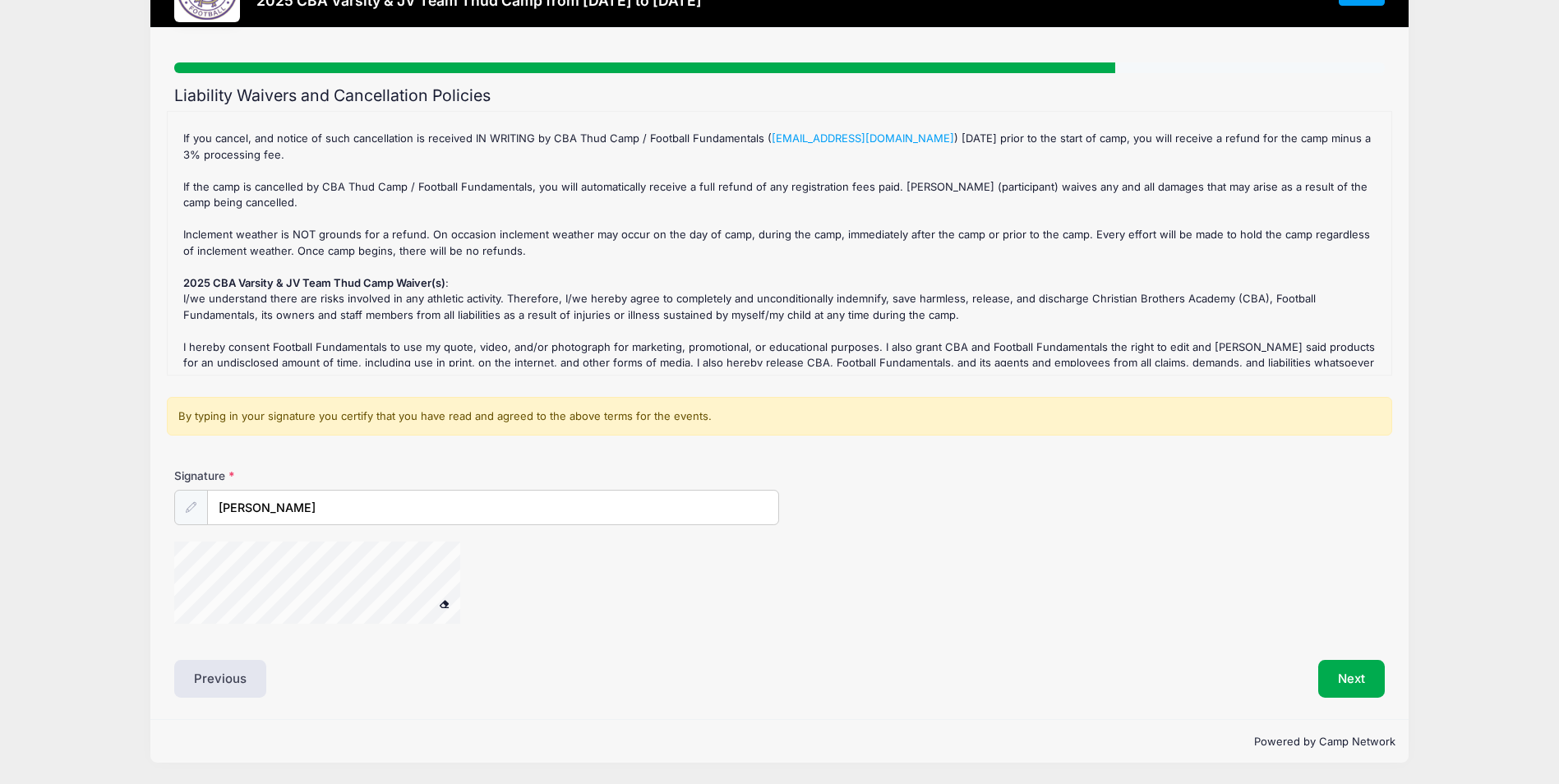
scroll to position [58, 0]
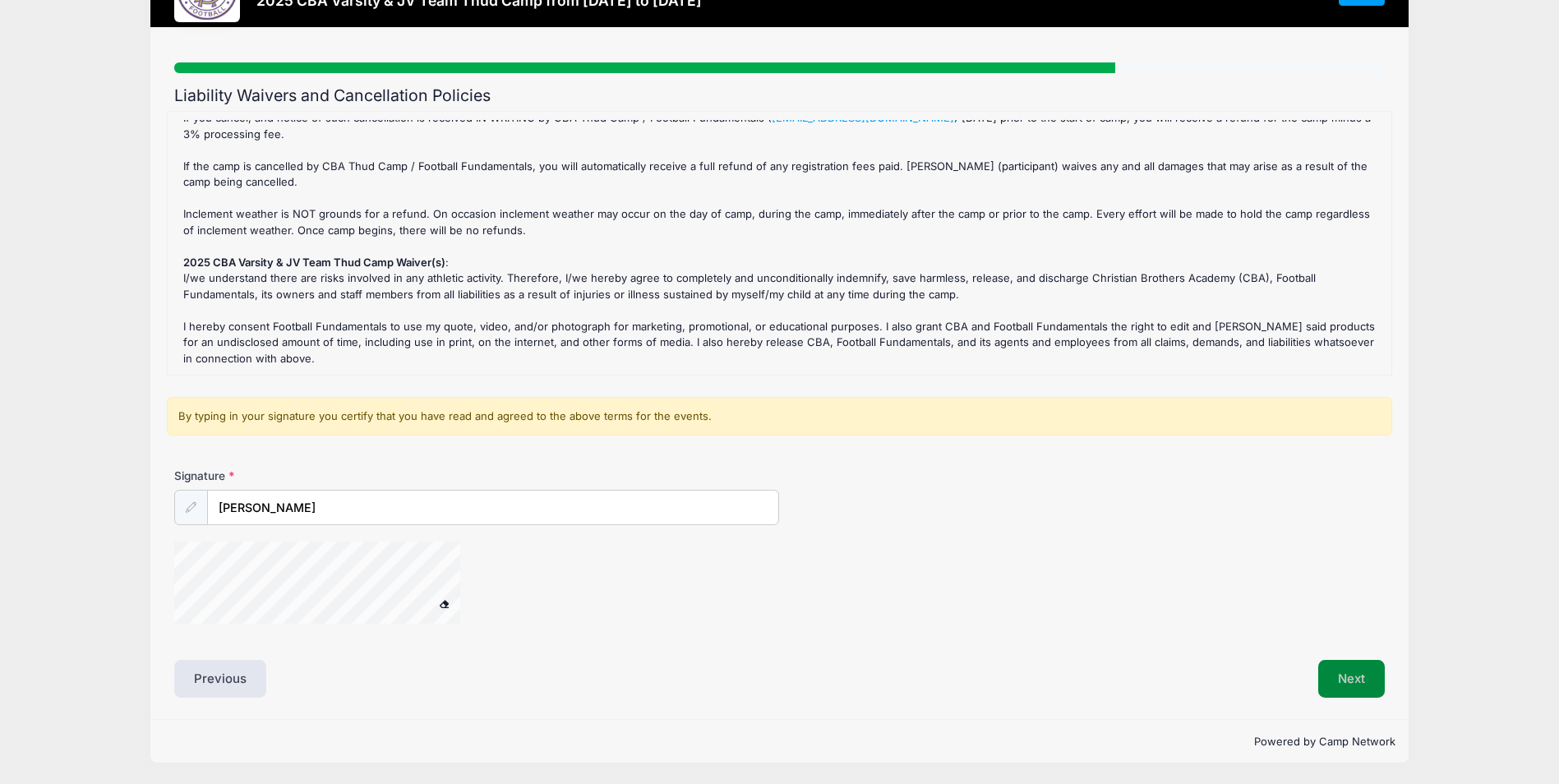
click at [1374, 678] on button "Next" at bounding box center [1352, 678] width 67 height 37
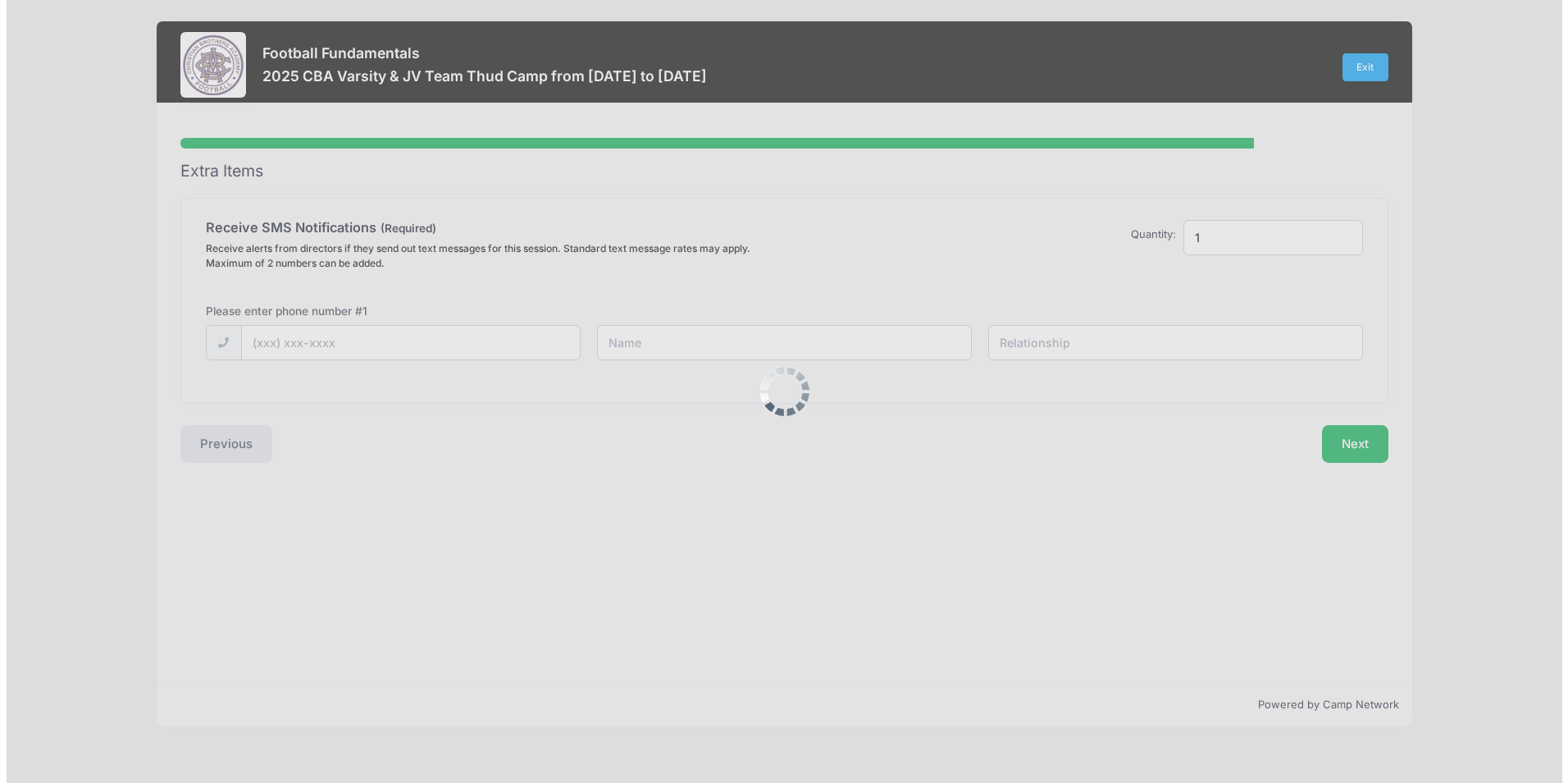
scroll to position [0, 0]
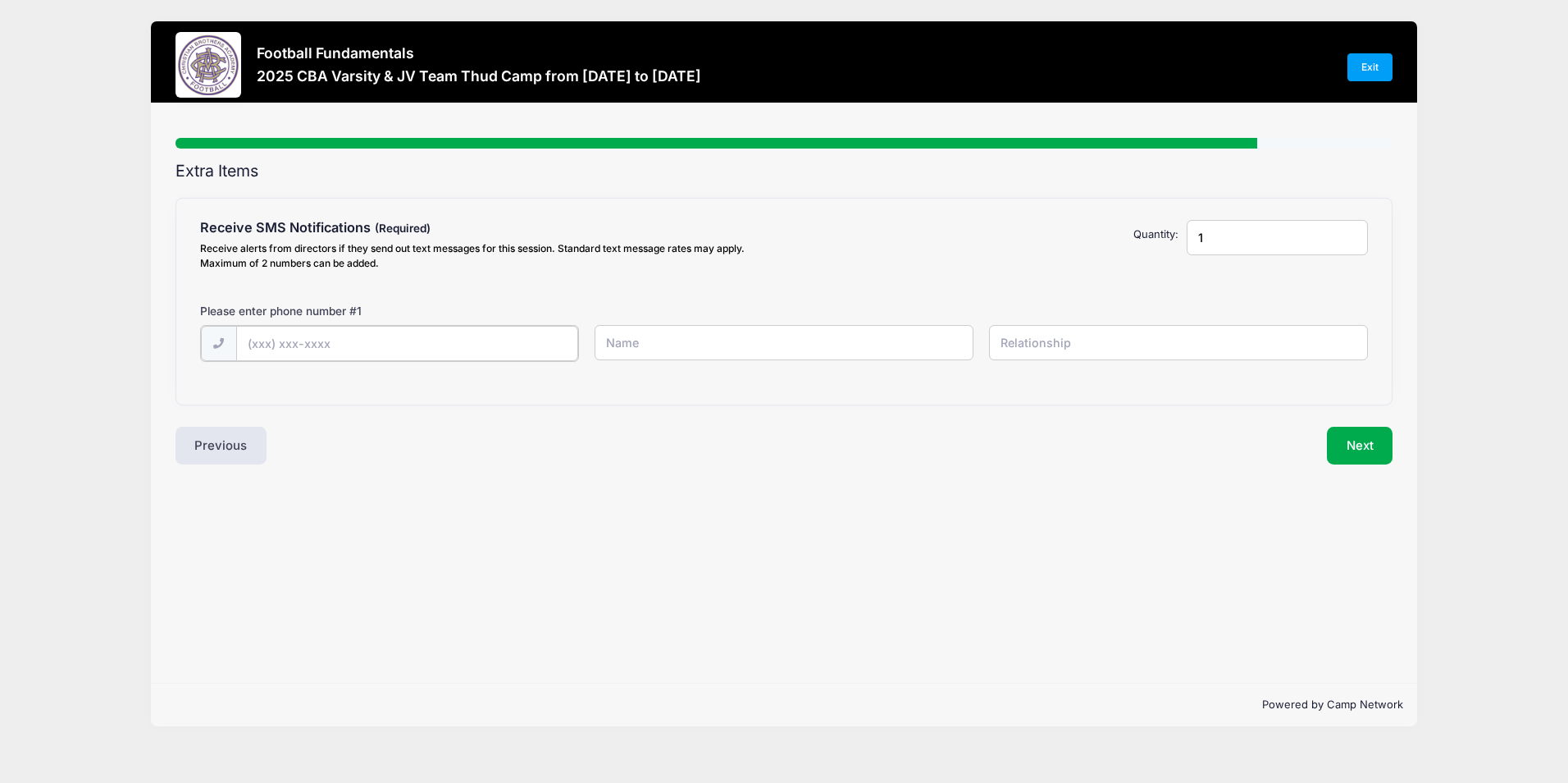
click at [0, 0] on input "text" at bounding box center [0, 0] width 0 height 0
type input "[PHONE_NUMBER]"
type input "[PERSON_NAME]"
type input "Mother"
click at [1379, 441] on button "Next" at bounding box center [1360, 443] width 67 height 37
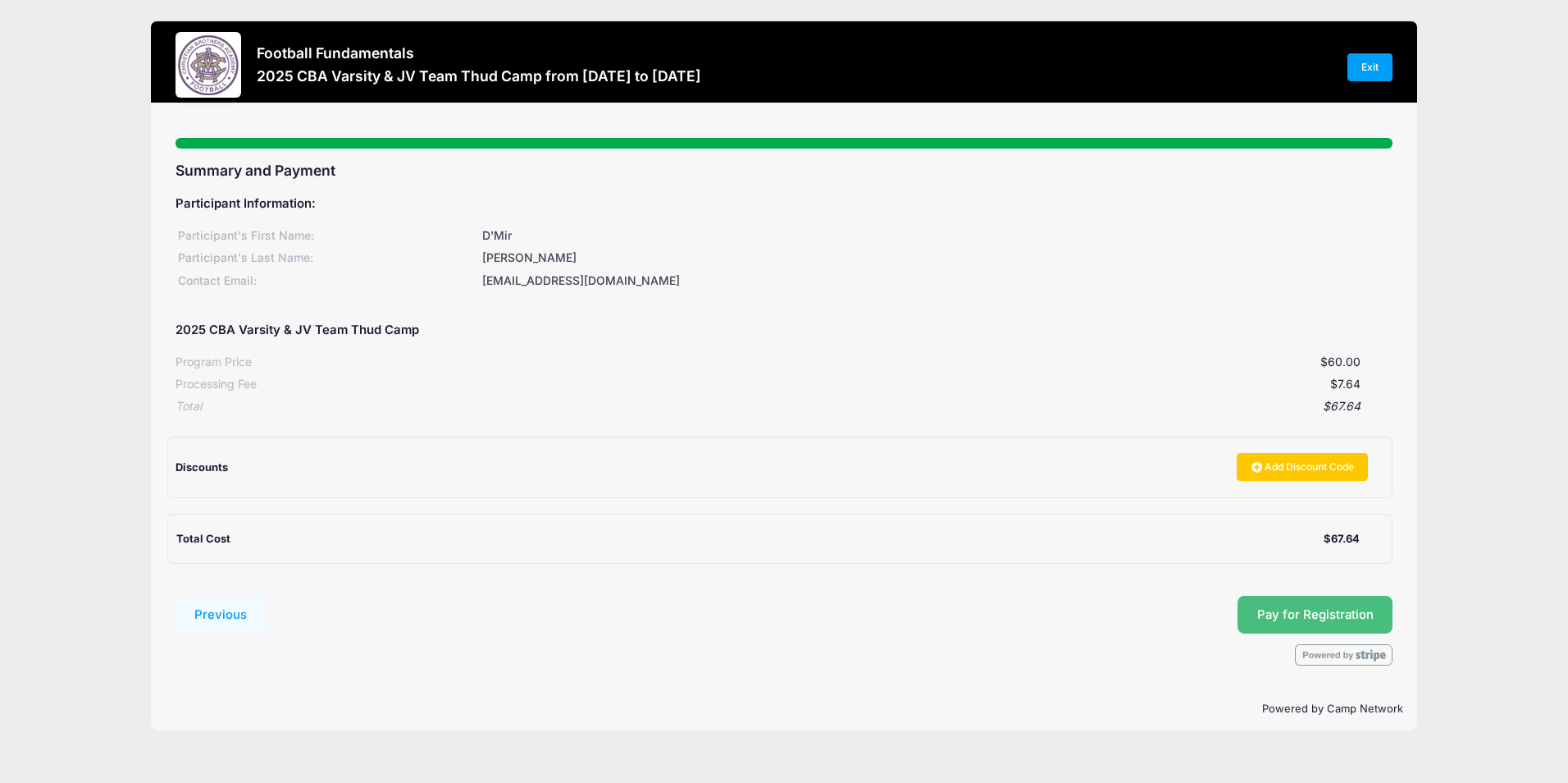
click at [1339, 614] on span "Pay for Registration" at bounding box center [1315, 614] width 116 height 15
